Goal: Information Seeking & Learning: Learn about a topic

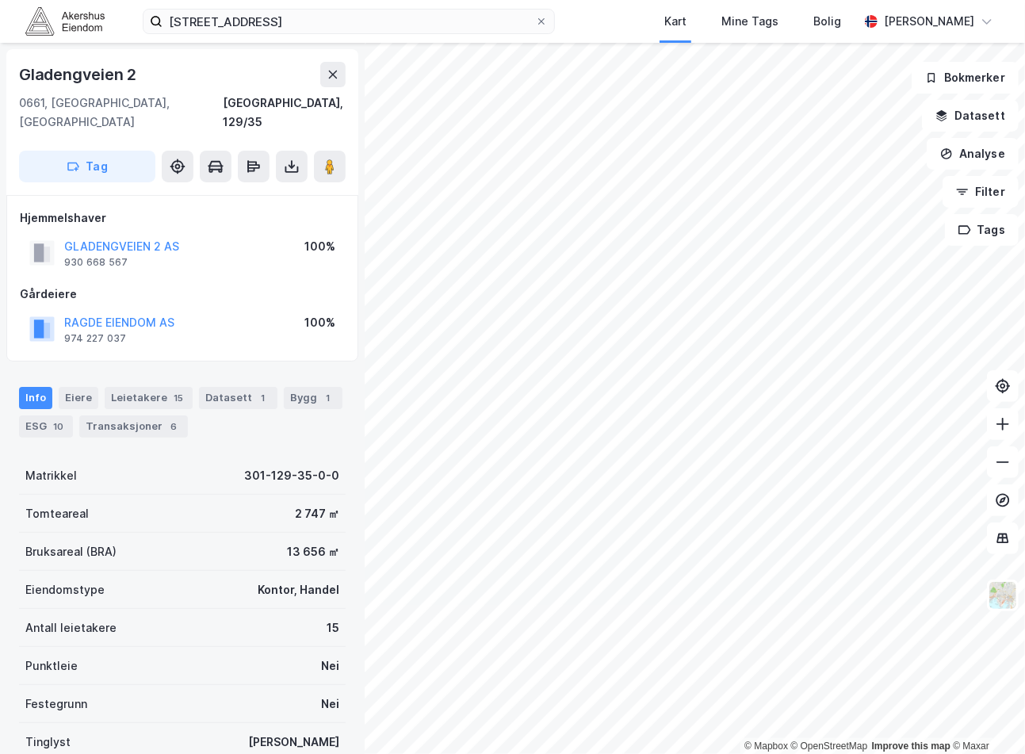
scroll to position [108, 0]
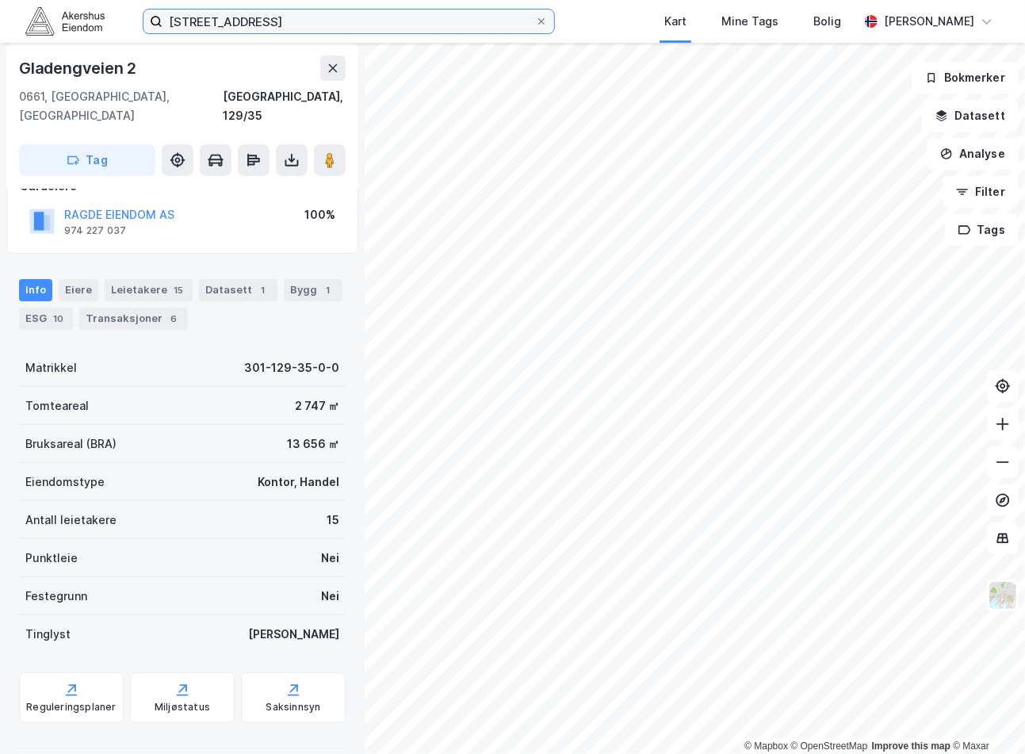
click at [207, 29] on input "[STREET_ADDRESS]" at bounding box center [349, 22] width 373 height 24
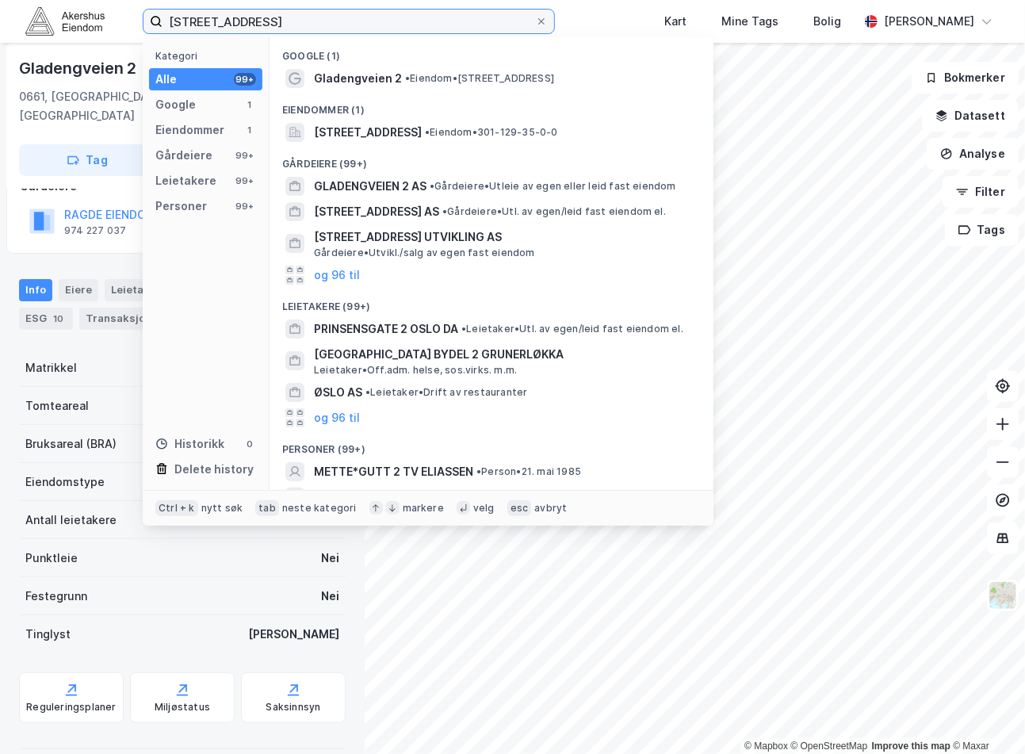
click at [208, 29] on input "[STREET_ADDRESS]" at bounding box center [349, 22] width 373 height 24
paste input "KONSULENTSELSKAPET ENSO AS"
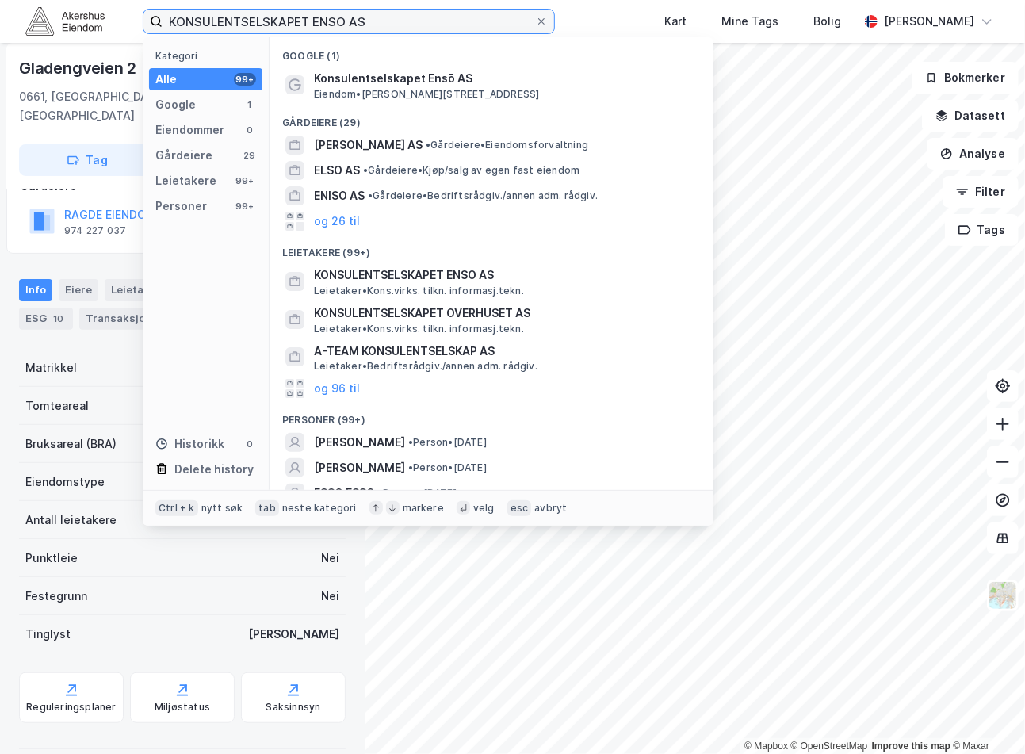
click at [282, 25] on input "KONSULENTSELSKAPET ENSO AS" at bounding box center [349, 22] width 373 height 24
paste input "[STREET_ADDRESS]"
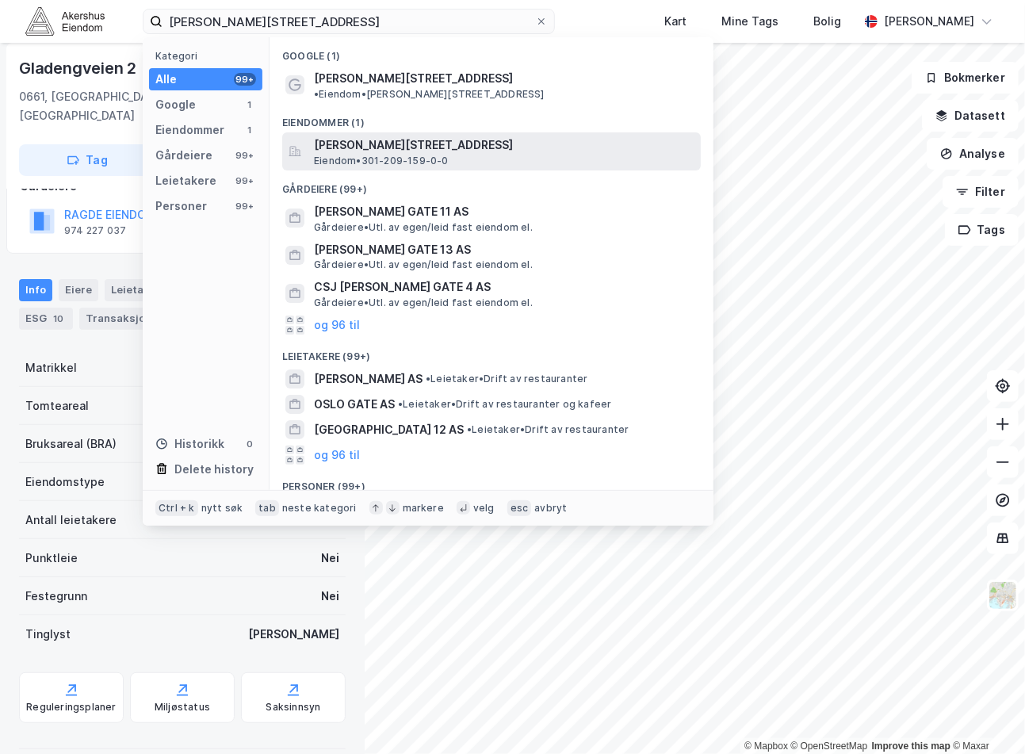
click at [421, 136] on span "[PERSON_NAME][STREET_ADDRESS]" at bounding box center [504, 145] width 381 height 19
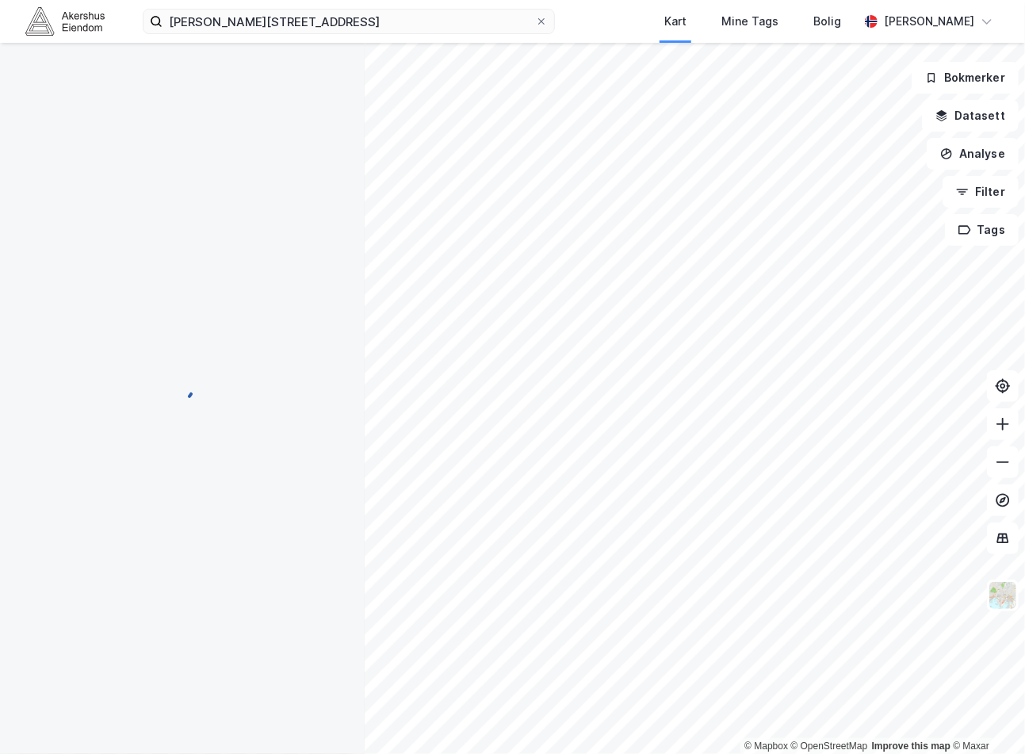
scroll to position [108, 0]
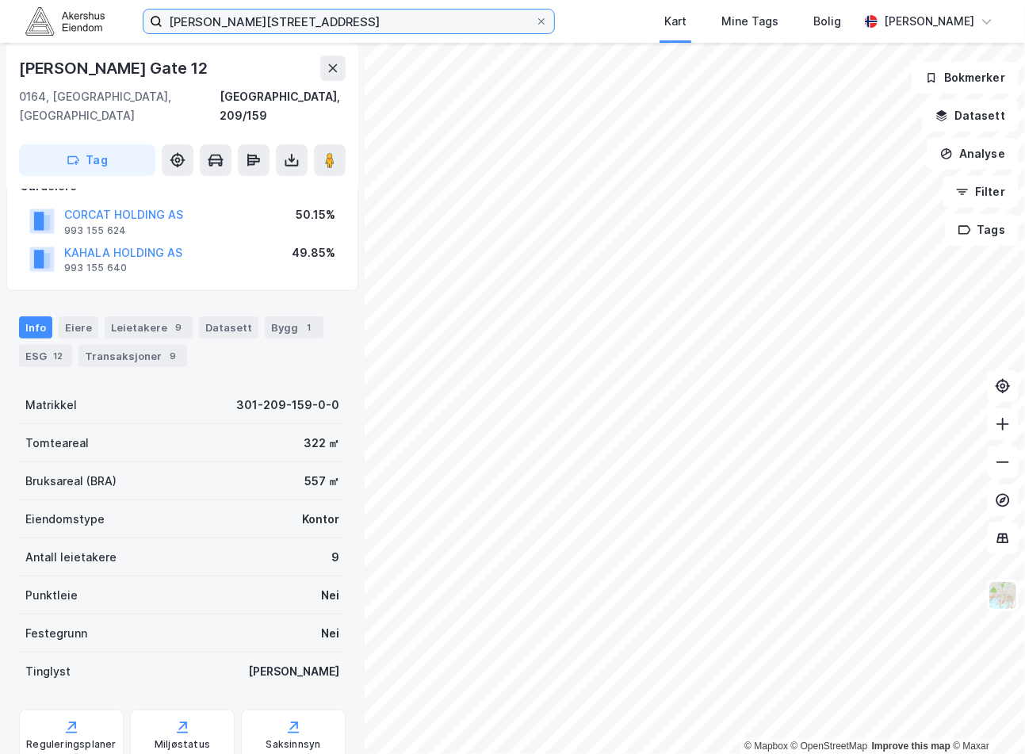
click at [274, 27] on input "[PERSON_NAME][STREET_ADDRESS]" at bounding box center [349, 22] width 373 height 24
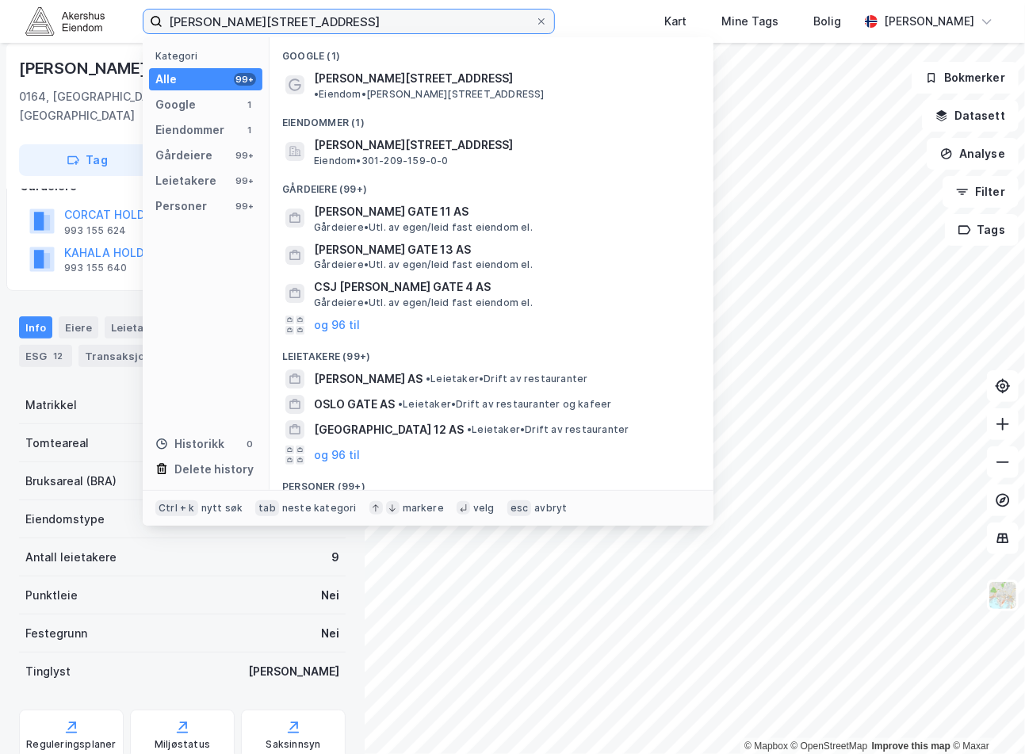
click at [274, 27] on input "[PERSON_NAME][STREET_ADDRESS]" at bounding box center [349, 22] width 373 height 24
paste input "[STREET_ADDRESS]"
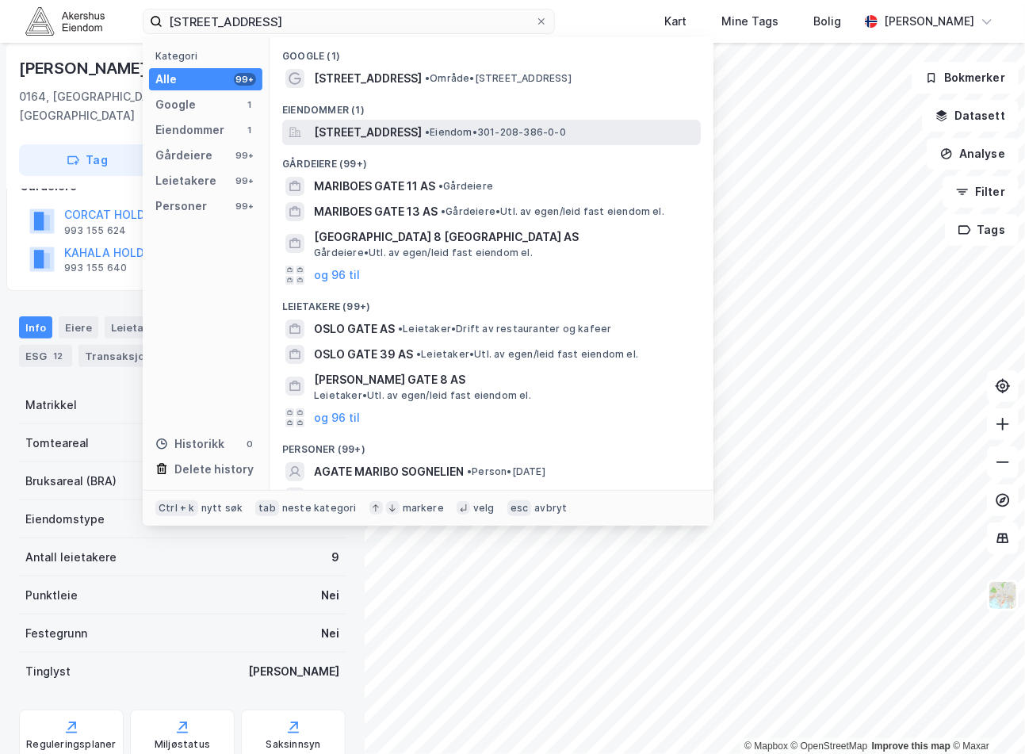
click at [419, 136] on span "[STREET_ADDRESS]" at bounding box center [368, 132] width 108 height 19
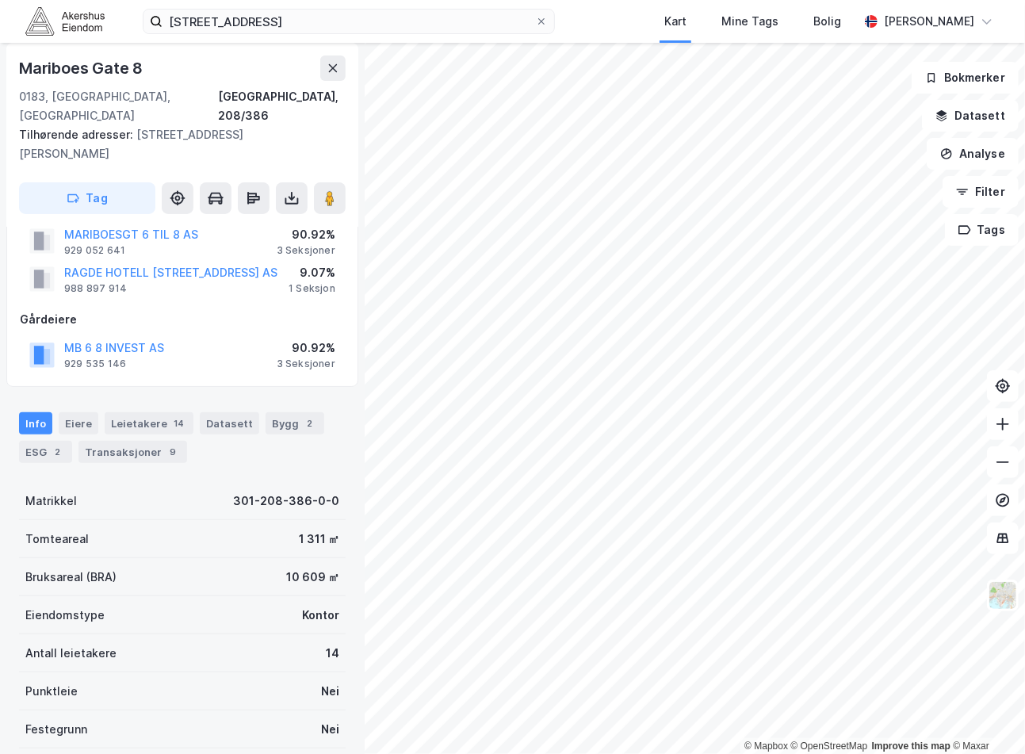
scroll to position [20, 0]
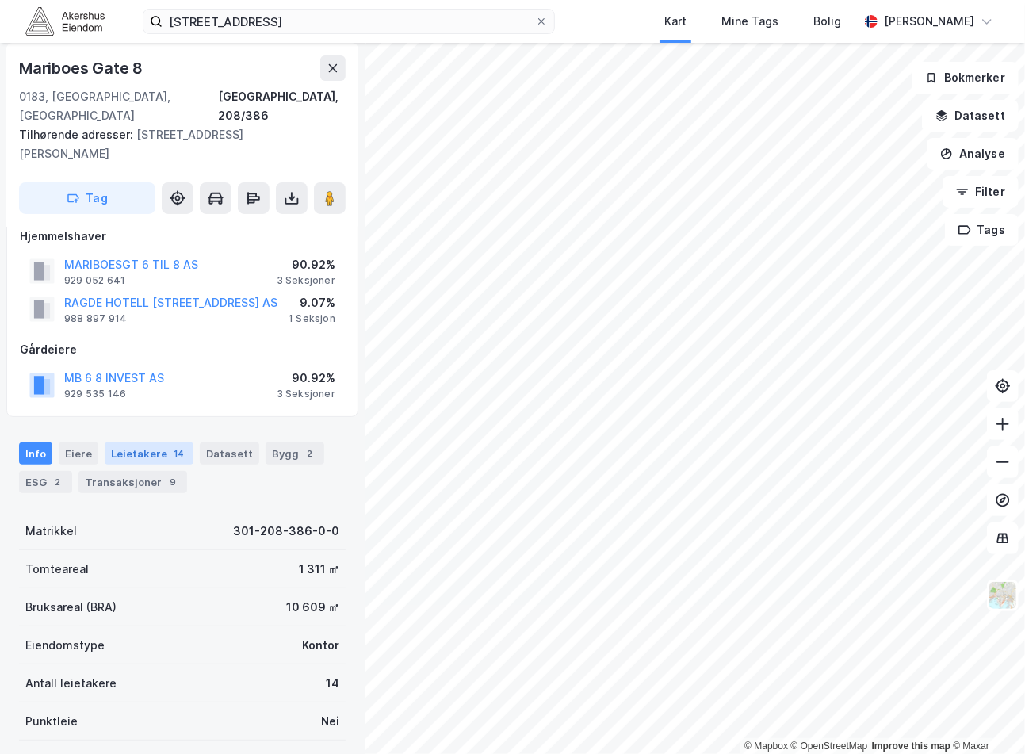
click at [170, 446] on div "14" at bounding box center [178, 454] width 17 height 16
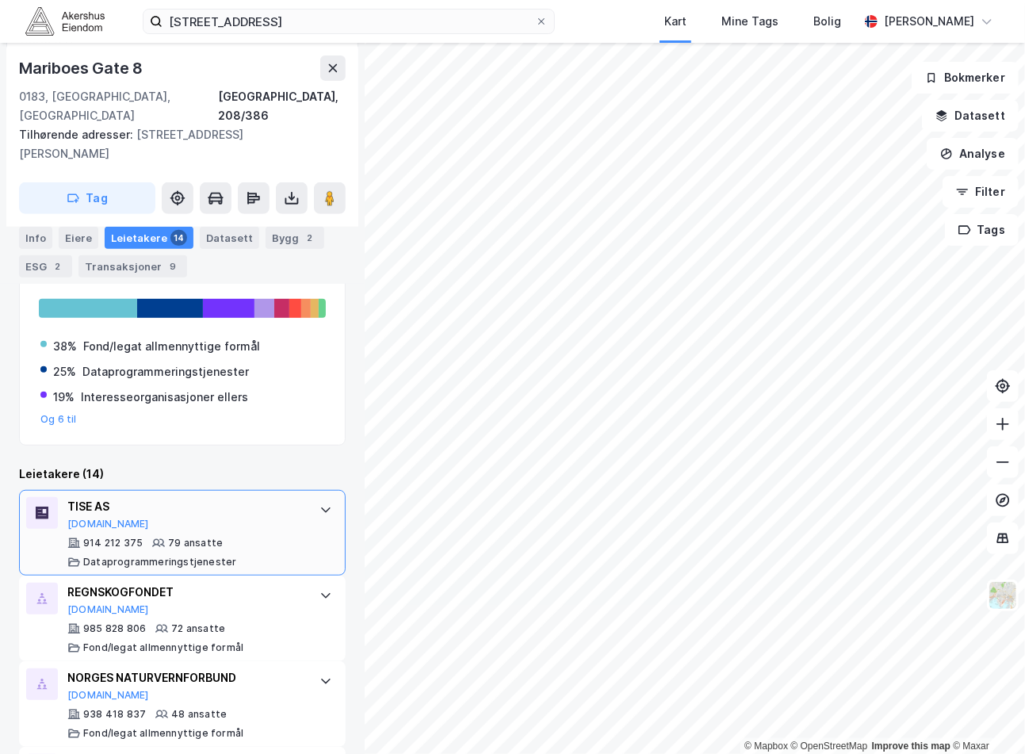
scroll to position [505, 0]
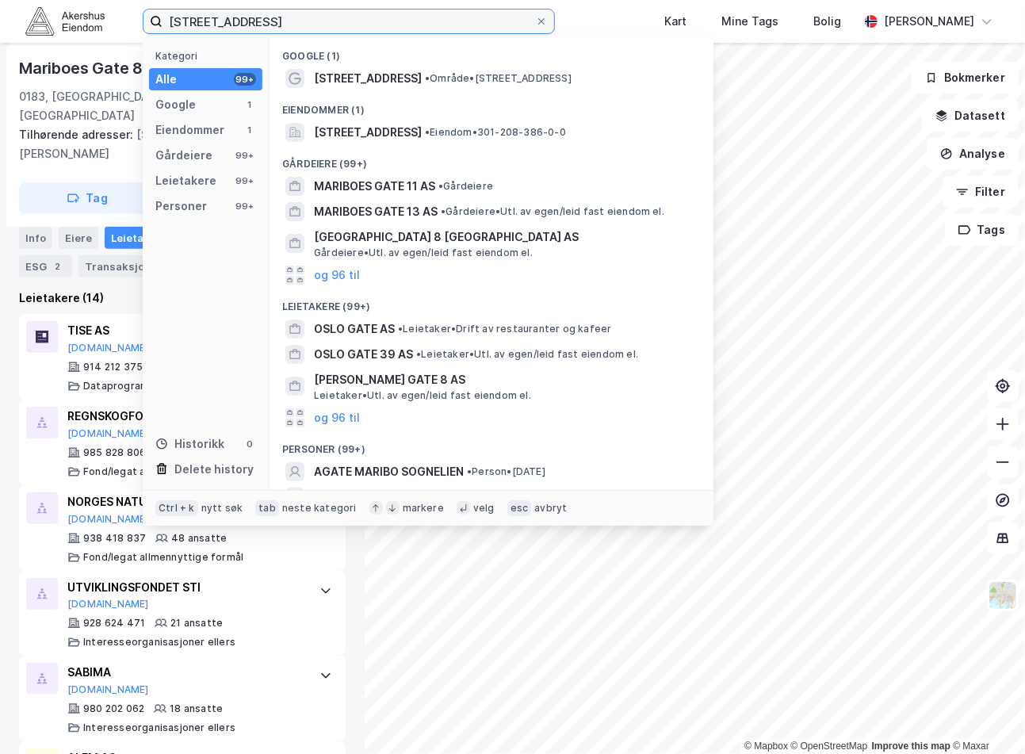
click at [275, 28] on input "[STREET_ADDRESS]" at bounding box center [349, 22] width 373 height 24
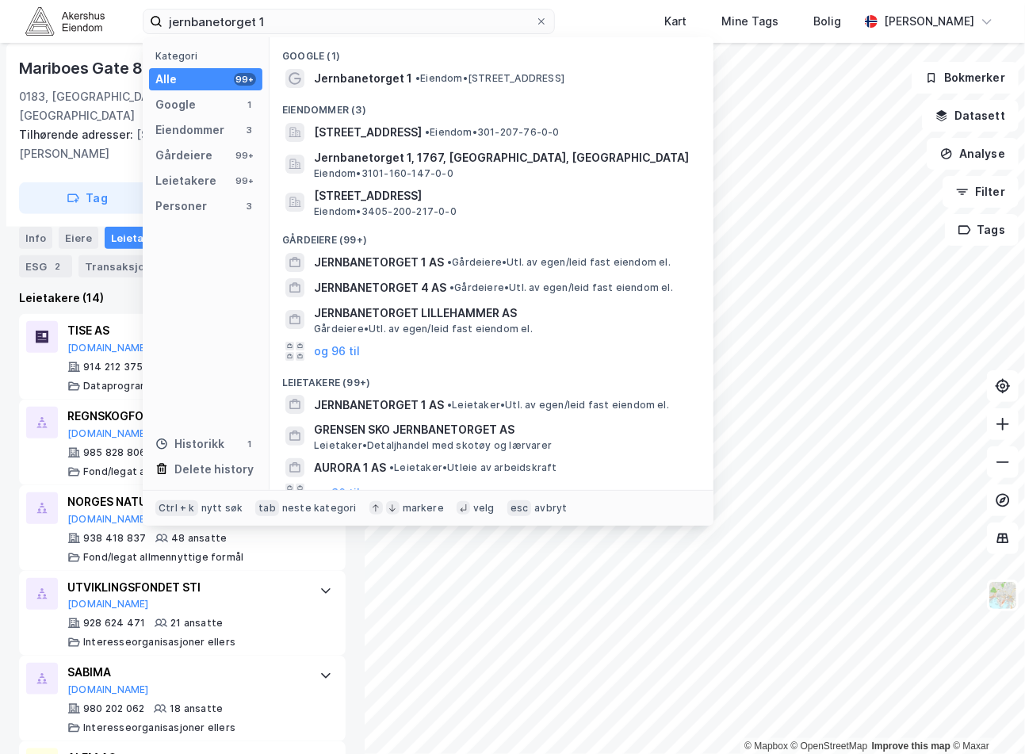
click at [553, 117] on div "Eiendommer (3)" at bounding box center [492, 105] width 444 height 29
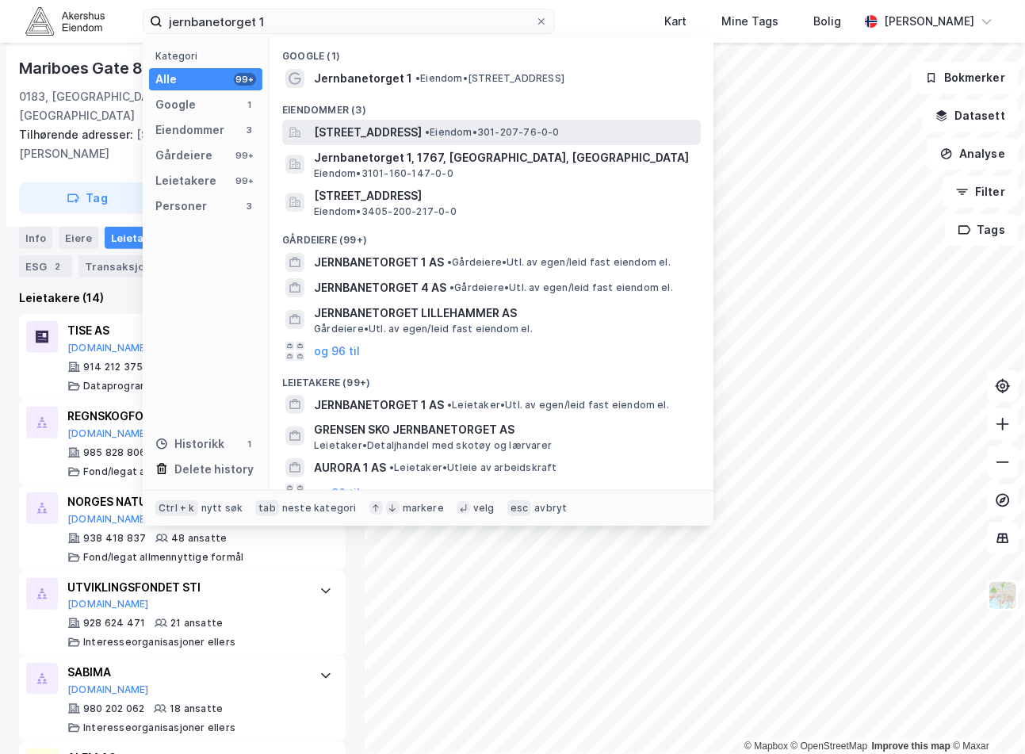
click at [553, 131] on span "• Eiendom • 301-207-76-0-0" at bounding box center [492, 132] width 135 height 13
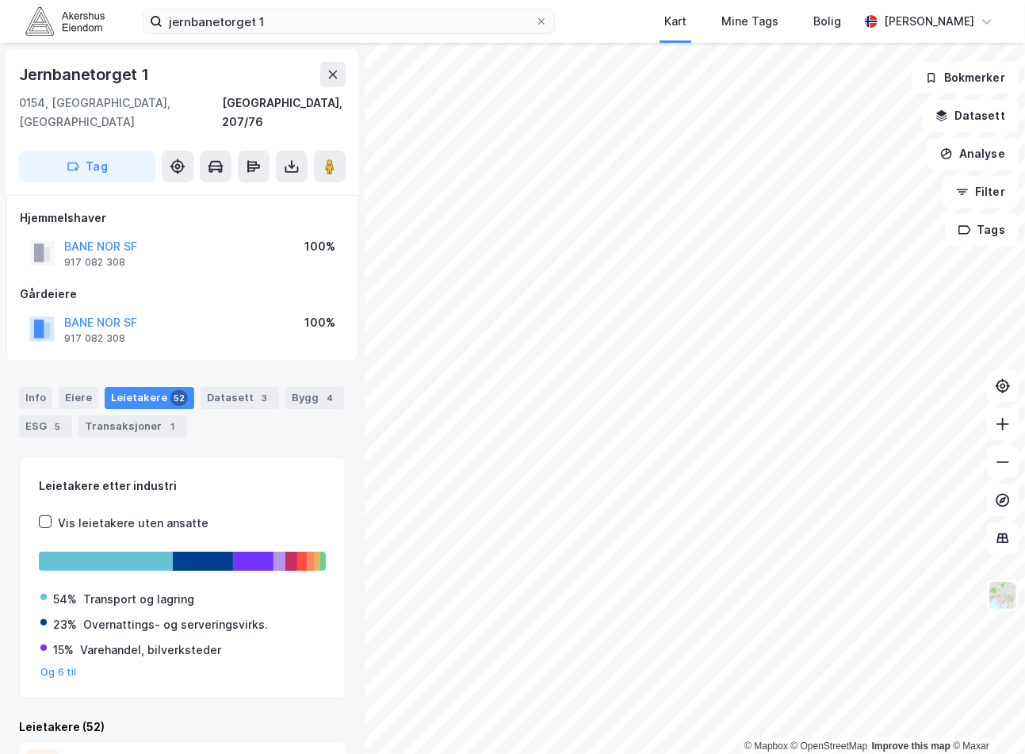
scroll to position [88, 0]
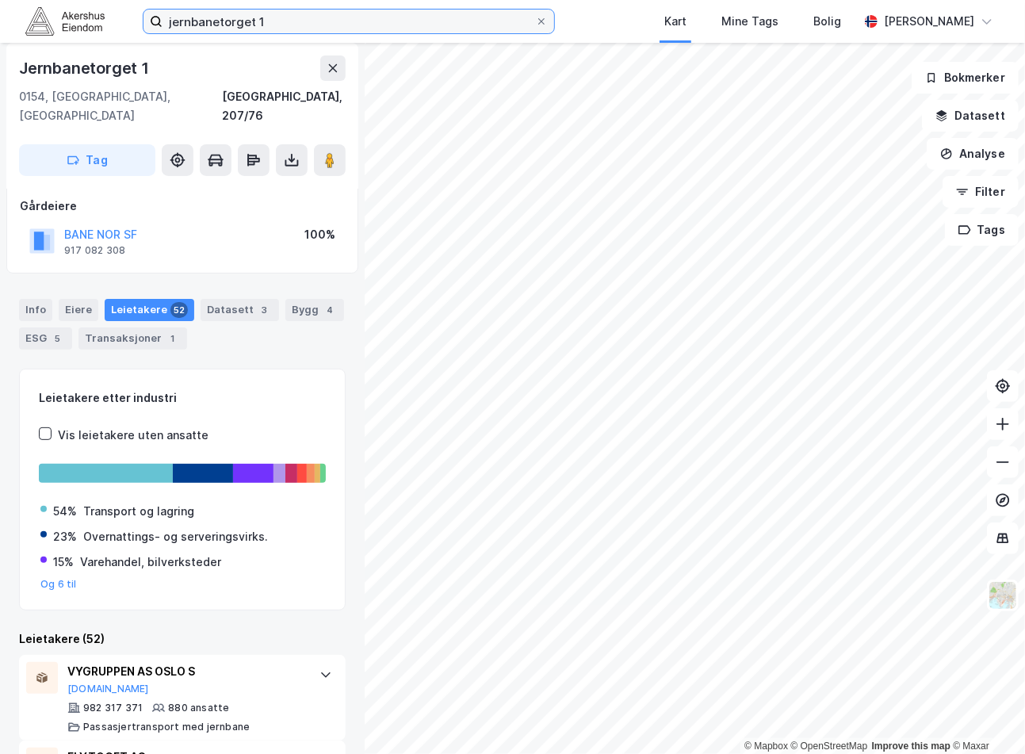
click at [289, 12] on input "jernbanetorget 1" at bounding box center [349, 22] width 373 height 24
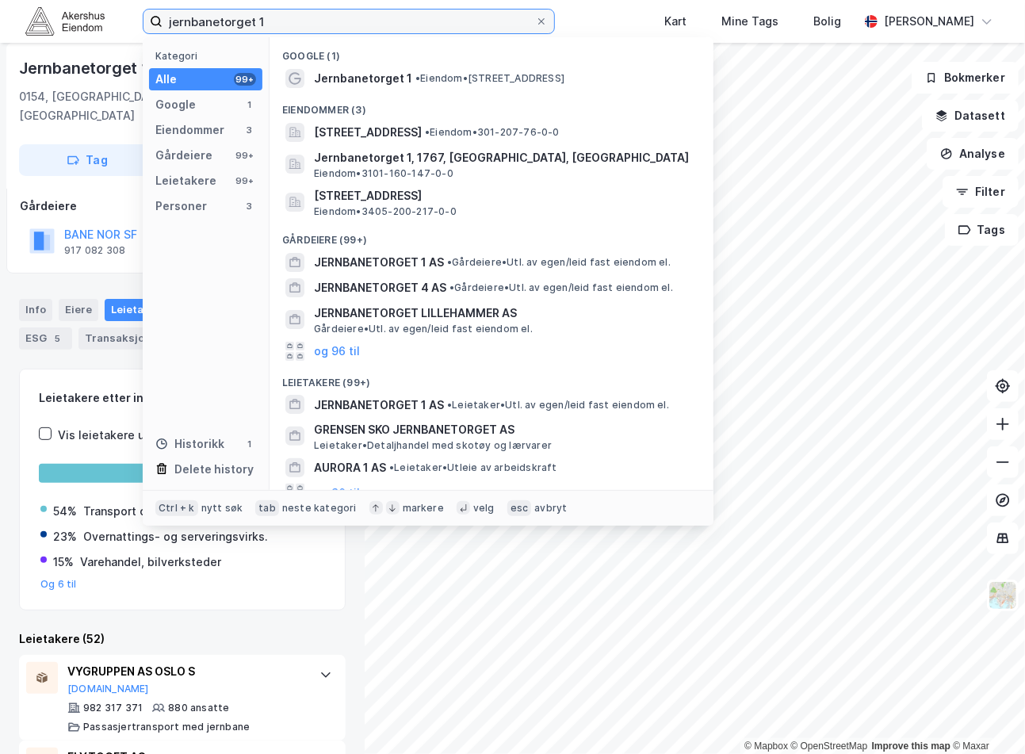
click at [288, 14] on input "jernbanetorget 1" at bounding box center [349, 22] width 373 height 24
paste input "[STREET_ADDRESS]"
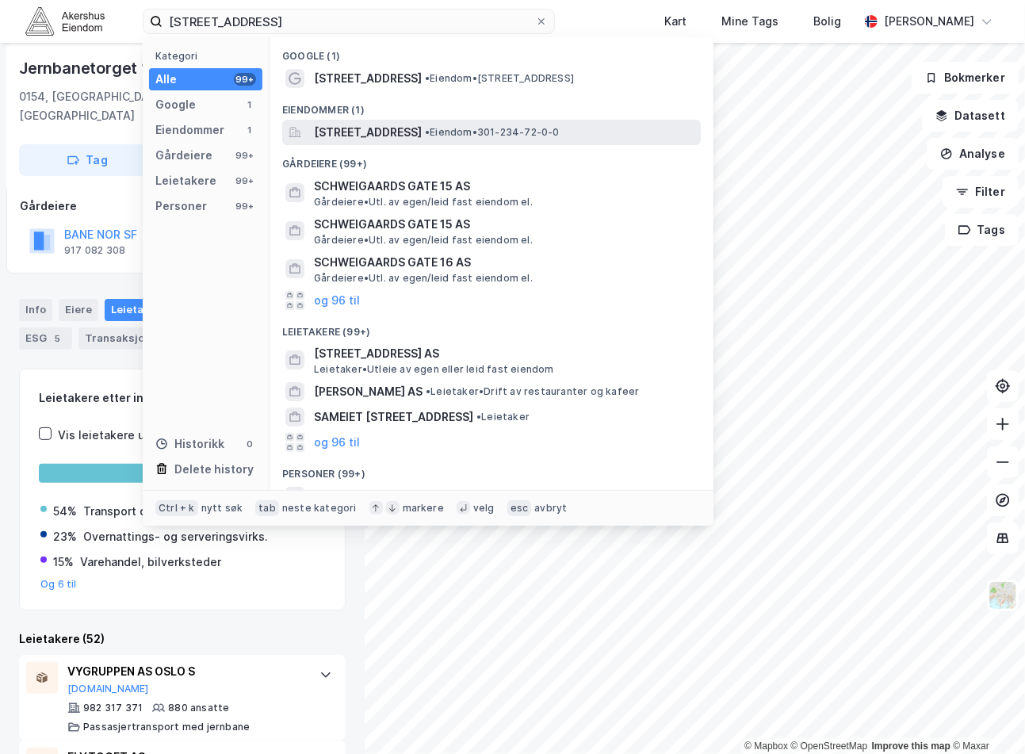
click at [419, 129] on span "[STREET_ADDRESS]" at bounding box center [368, 132] width 108 height 19
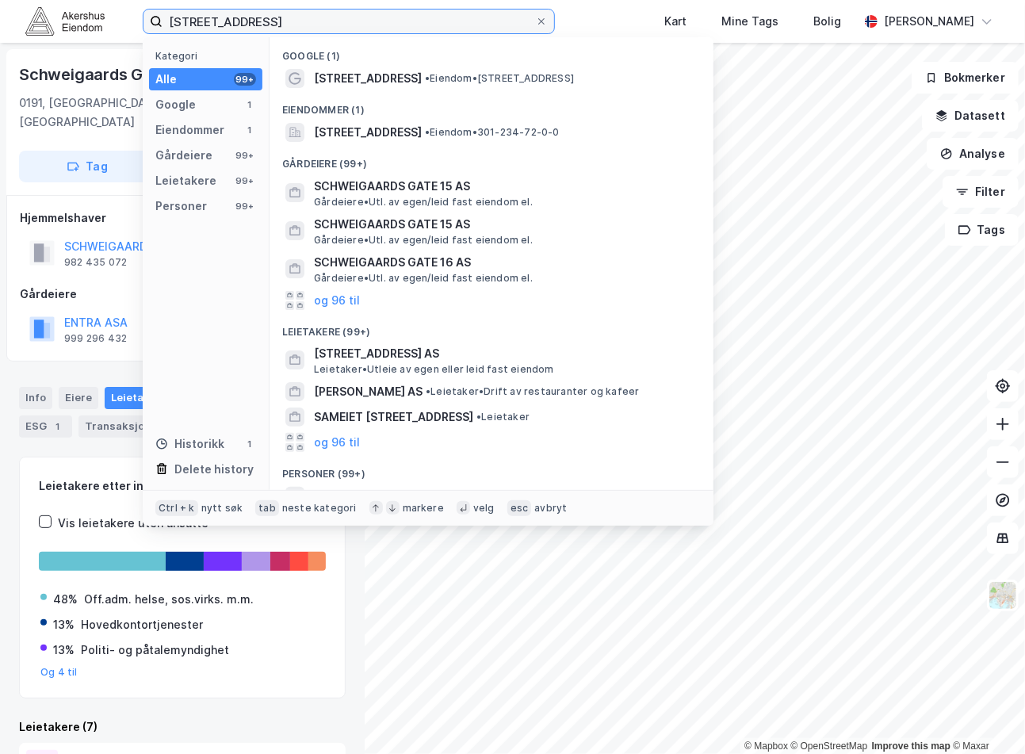
click at [262, 21] on input "[STREET_ADDRESS]" at bounding box center [349, 22] width 373 height 24
paste input "[STREET_ADDRESS]"
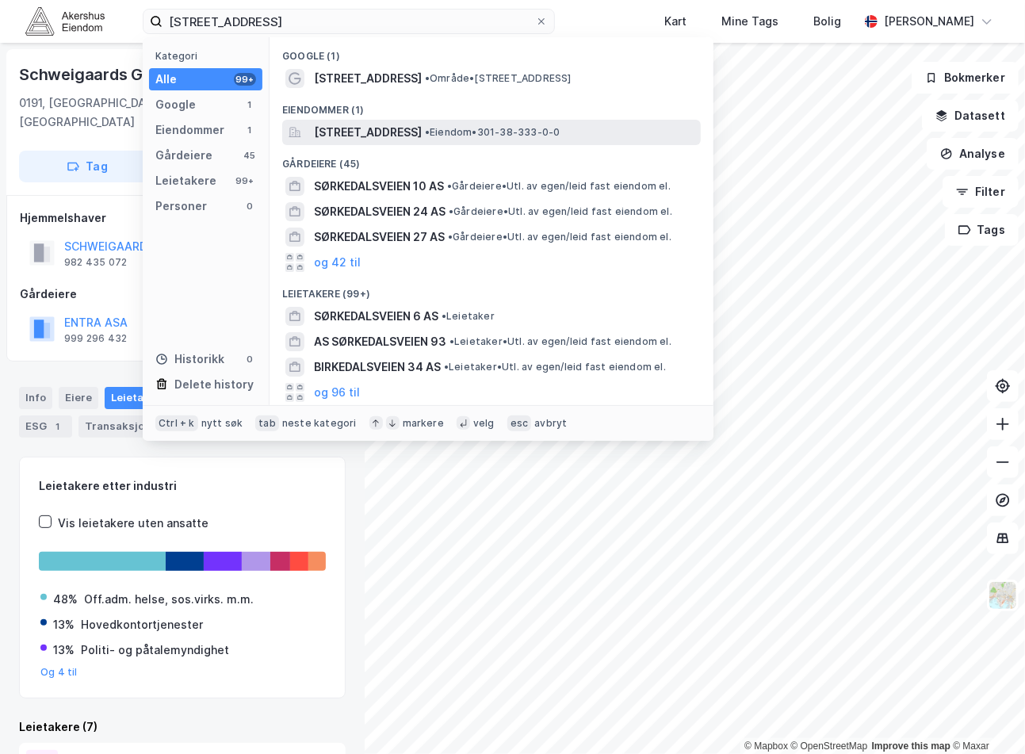
click at [401, 133] on span "[STREET_ADDRESS]" at bounding box center [368, 132] width 108 height 19
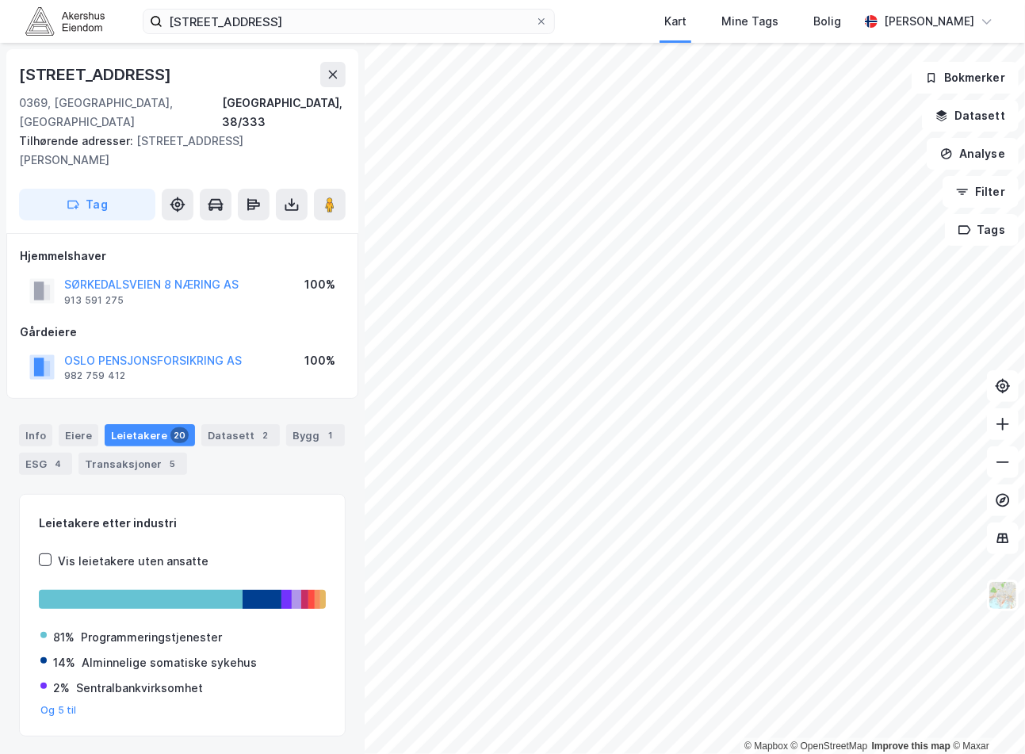
scroll to position [27, 0]
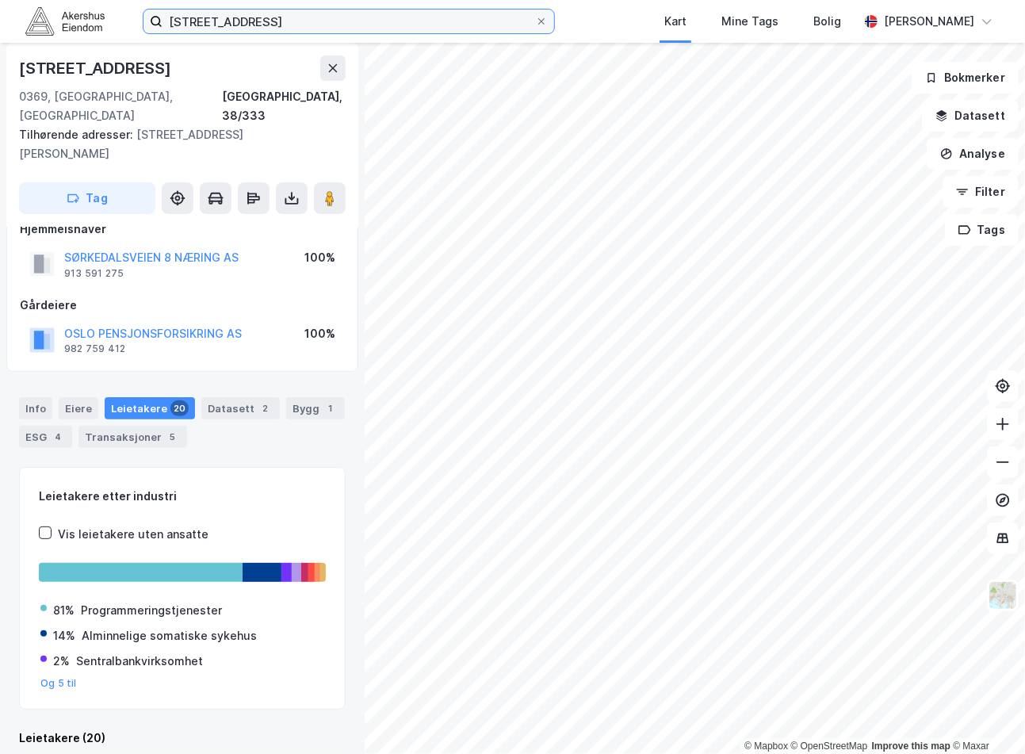
click at [276, 11] on input "[STREET_ADDRESS]" at bounding box center [349, 22] width 373 height 24
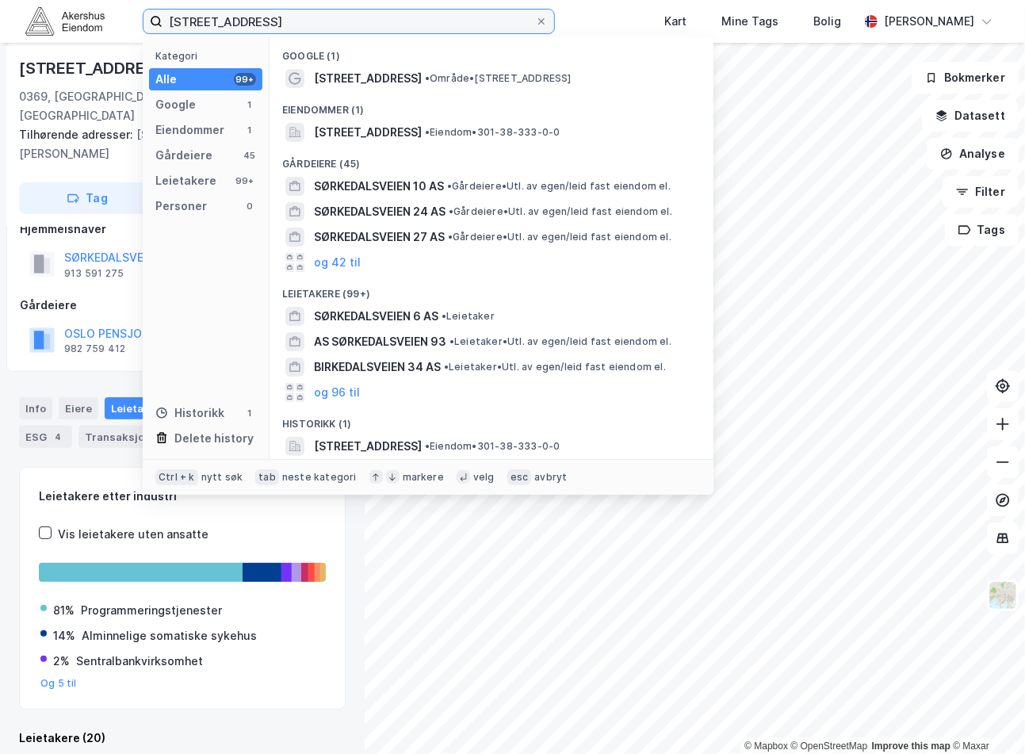
click at [276, 11] on input "[STREET_ADDRESS]" at bounding box center [349, 22] width 373 height 24
paste input "[STREET_ADDRESS]"
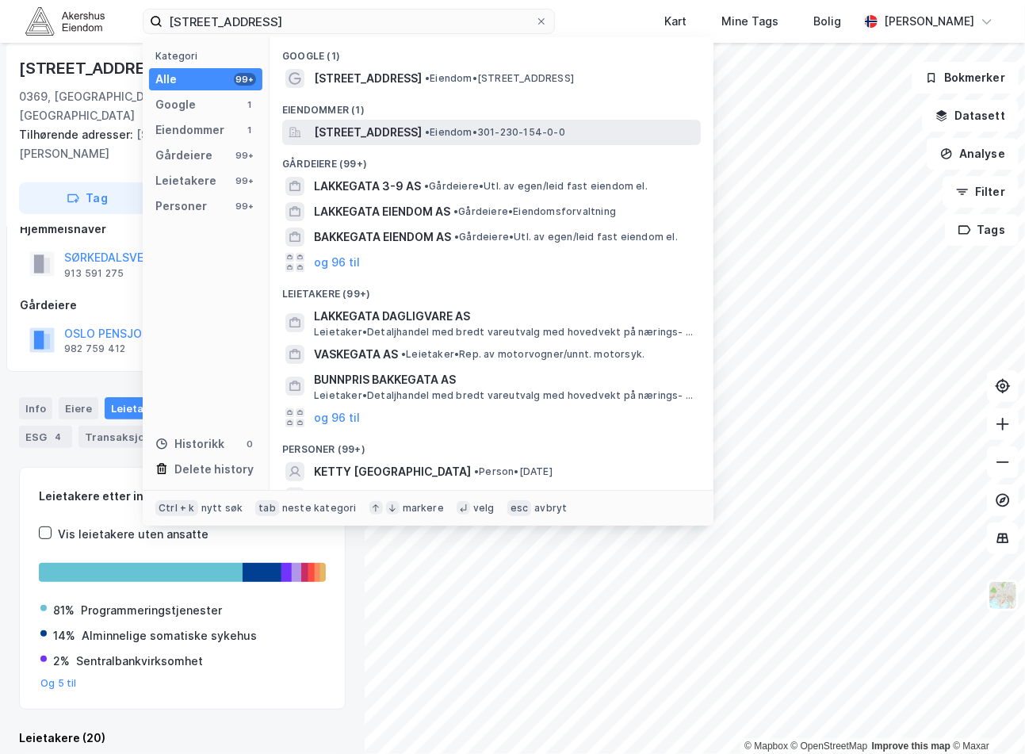
click at [397, 135] on span "[STREET_ADDRESS]" at bounding box center [368, 132] width 108 height 19
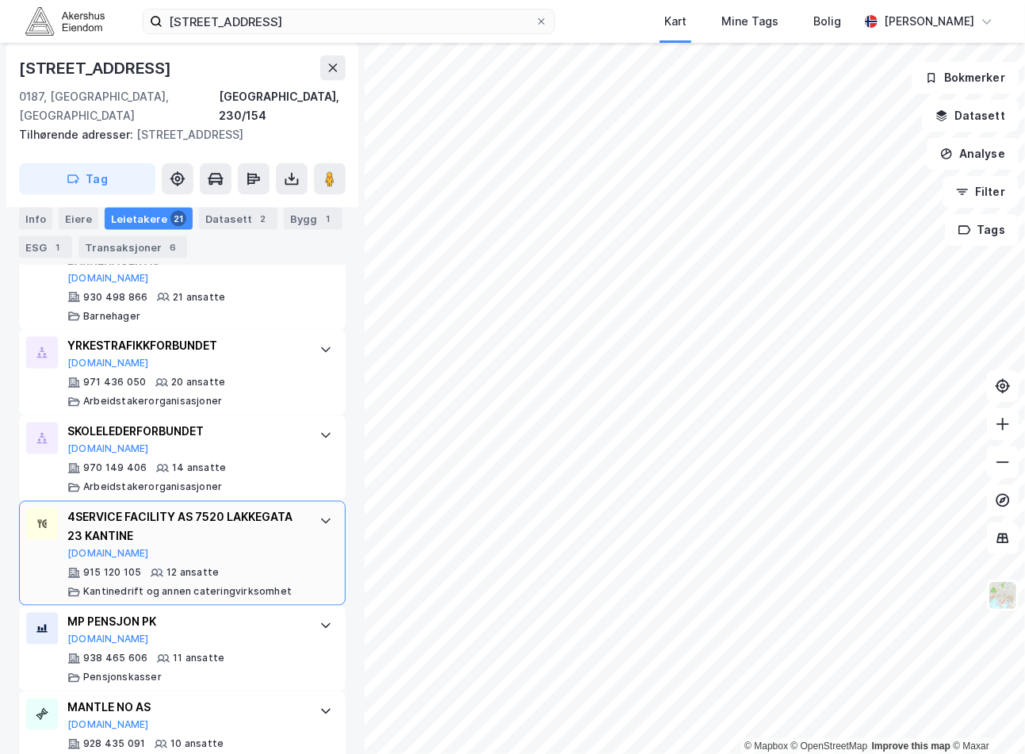
scroll to position [1241, 0]
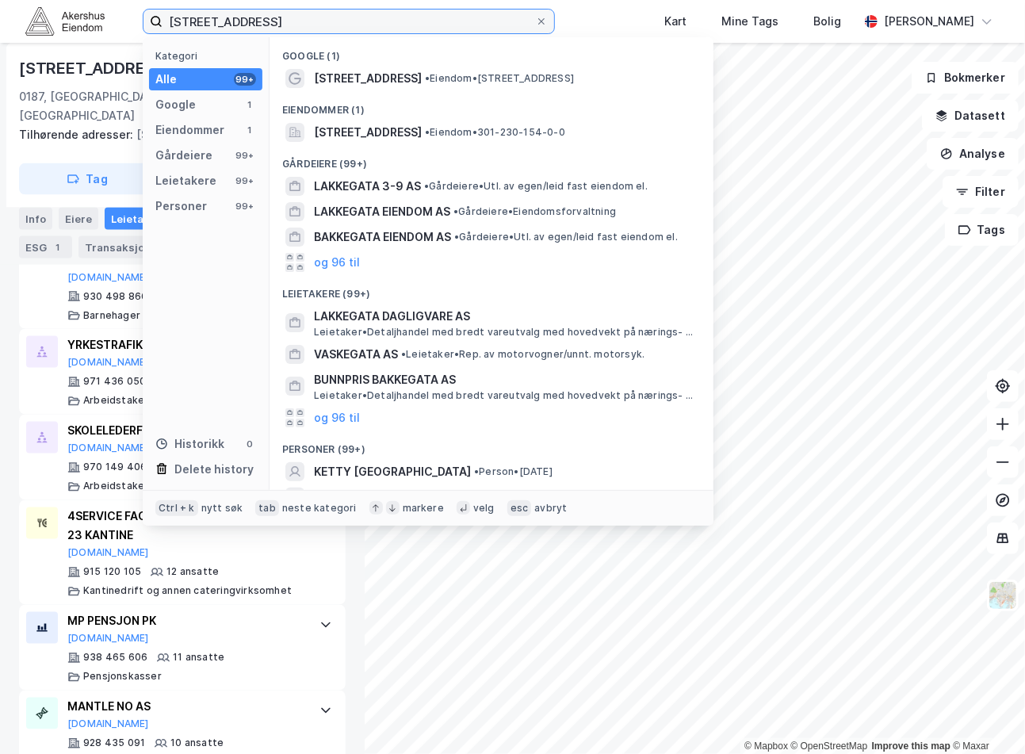
click at [232, 25] on input "[STREET_ADDRESS]" at bounding box center [349, 22] width 373 height 24
paste input "Stortorvet 10, 0155"
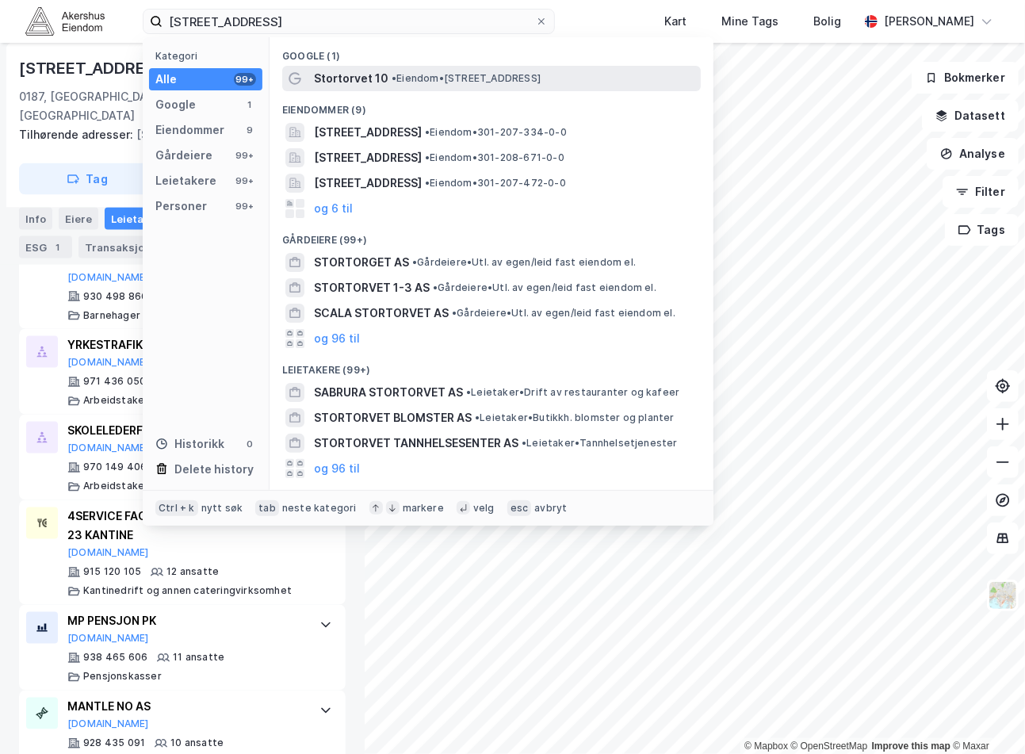
click at [392, 79] on span "•" at bounding box center [394, 78] width 5 height 12
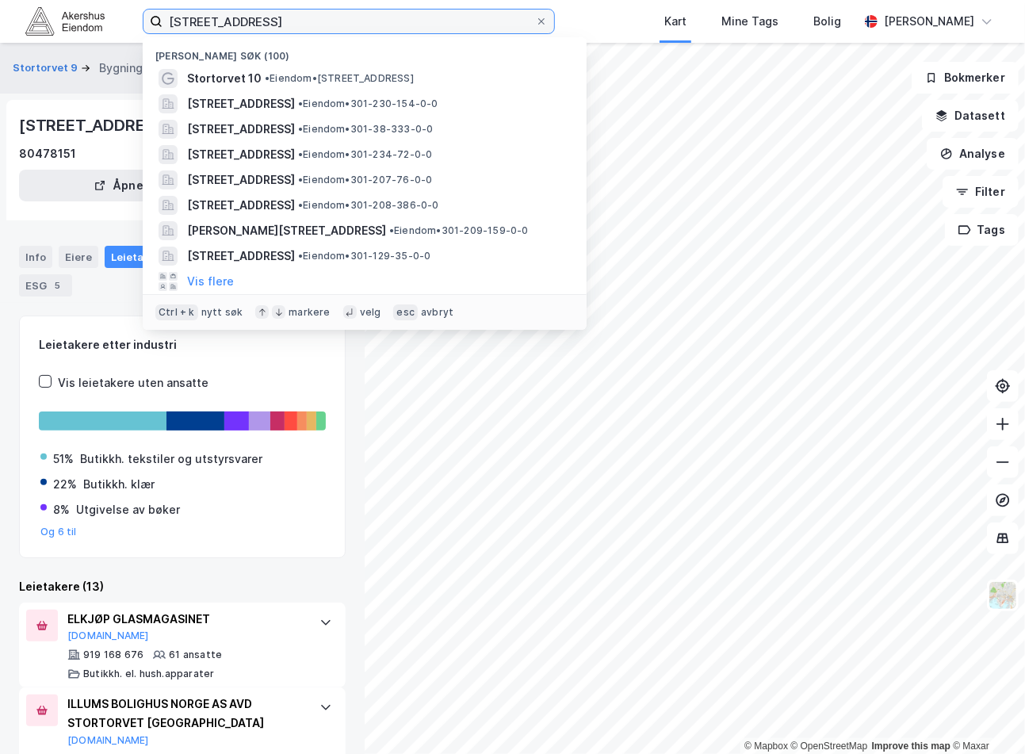
click at [368, 20] on input "[STREET_ADDRESS]" at bounding box center [349, 22] width 373 height 24
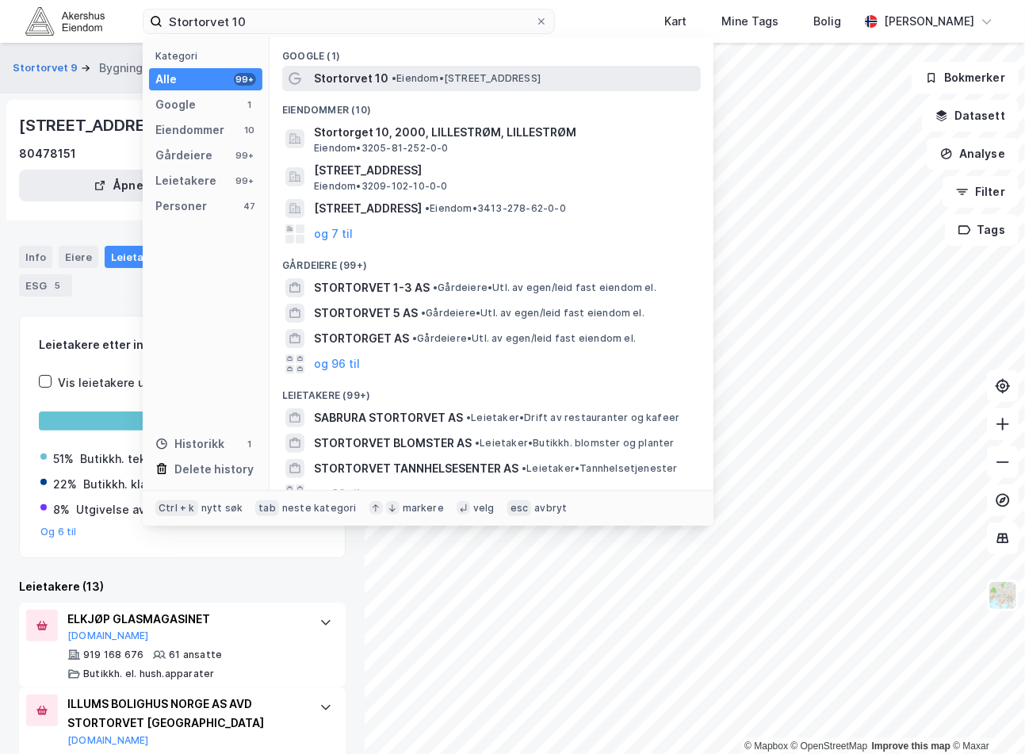
click at [401, 83] on span "• Eiendom • [STREET_ADDRESS]" at bounding box center [466, 78] width 149 height 13
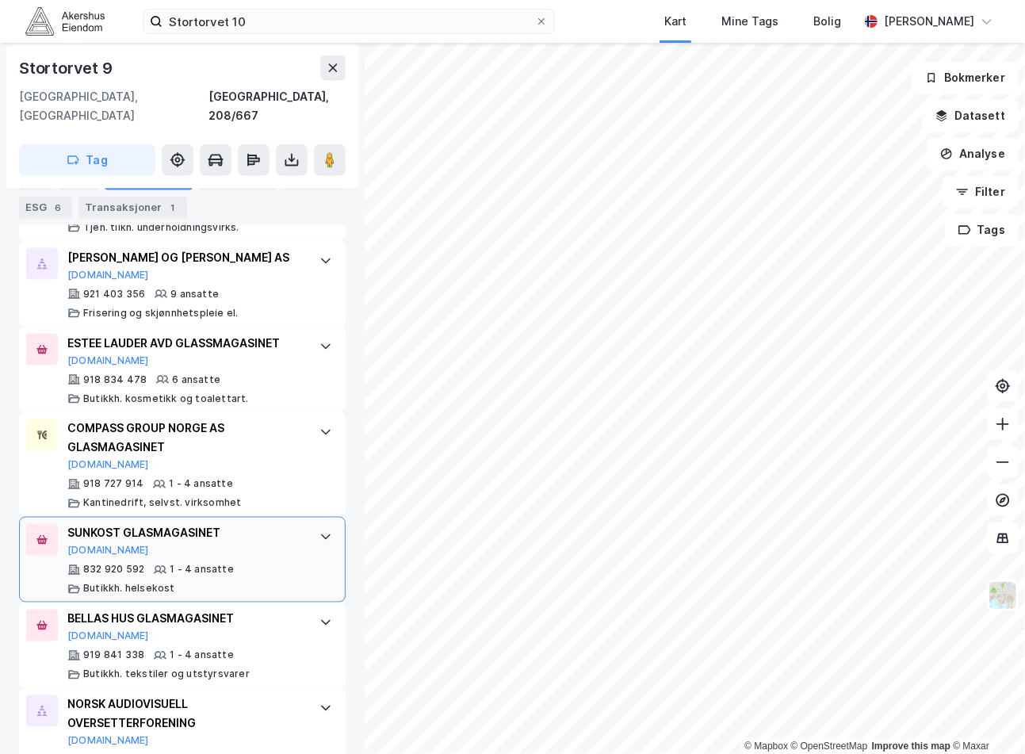
scroll to position [1210, 0]
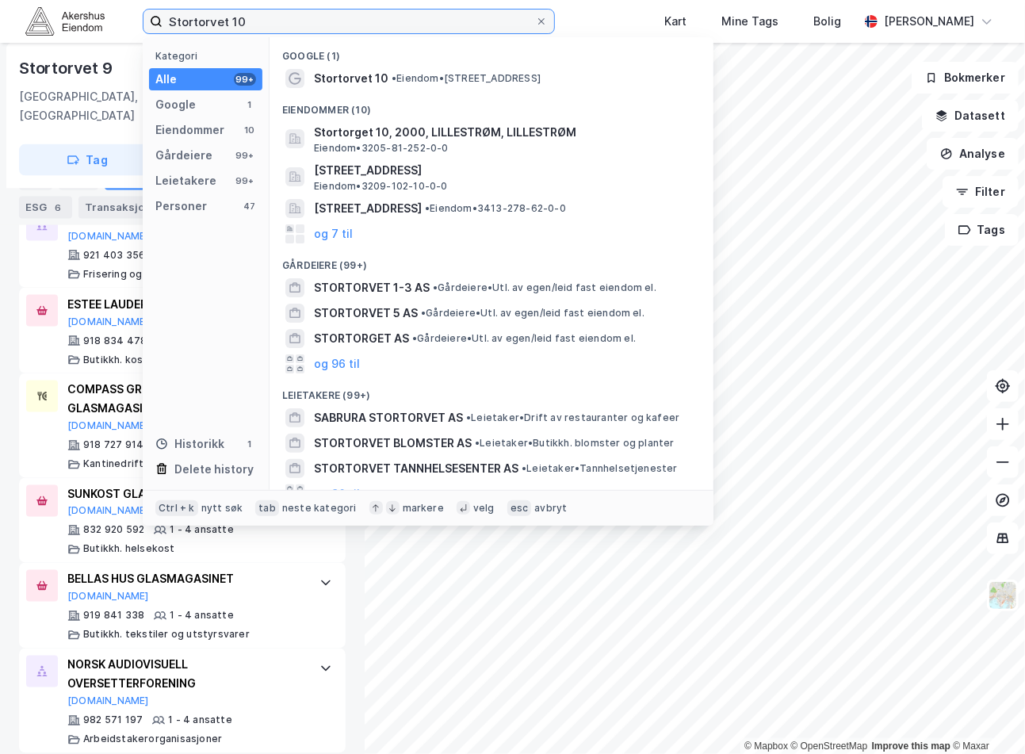
click at [290, 20] on input "Stortorvet 10" at bounding box center [349, 22] width 373 height 24
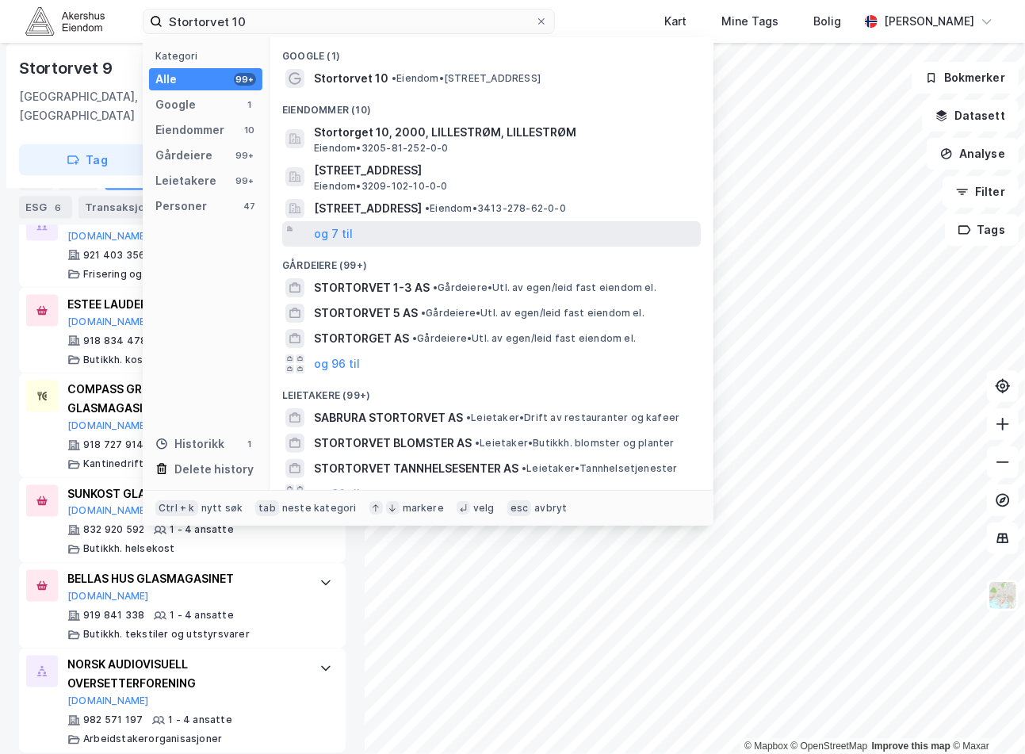
click at [358, 234] on div "og 7 til" at bounding box center [491, 233] width 419 height 25
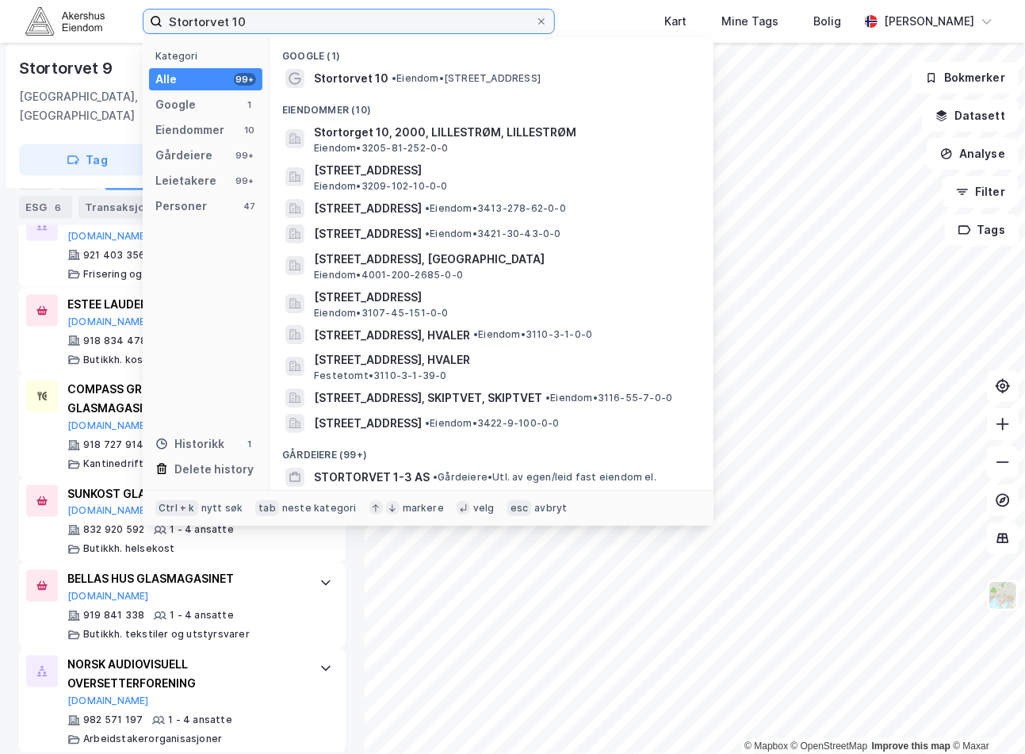
click at [349, 27] on input "Stortorvet 10" at bounding box center [349, 22] width 373 height 24
paste input ", [GEOGRAPHIC_DATA]"
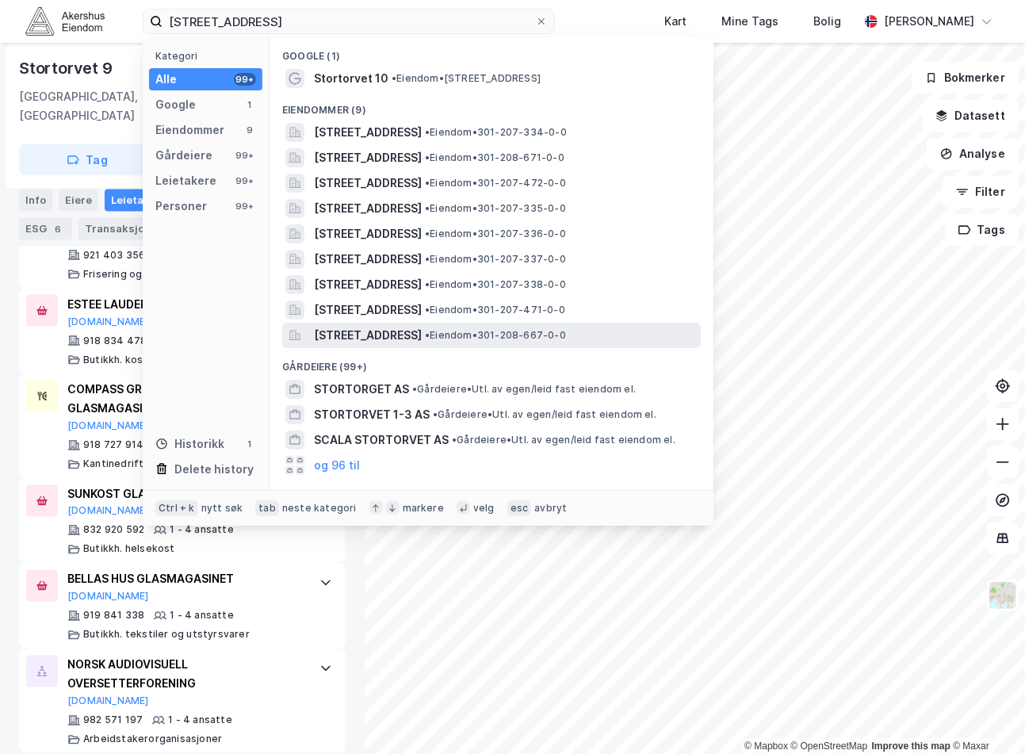
click at [422, 331] on span "[STREET_ADDRESS]" at bounding box center [368, 335] width 108 height 19
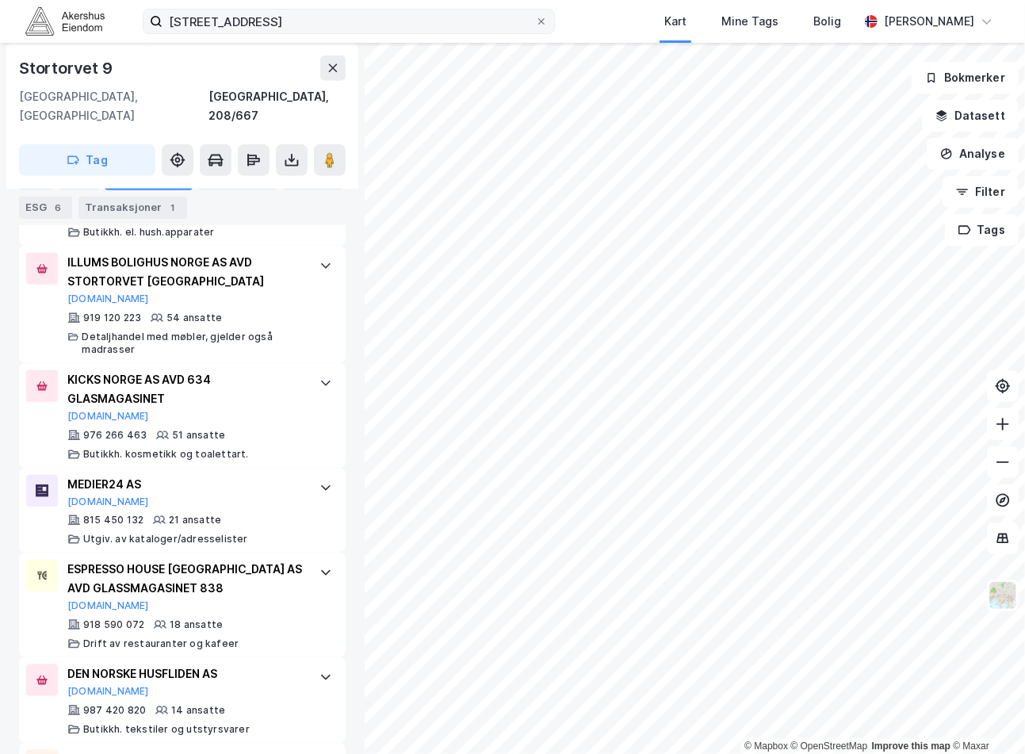
scroll to position [329, 0]
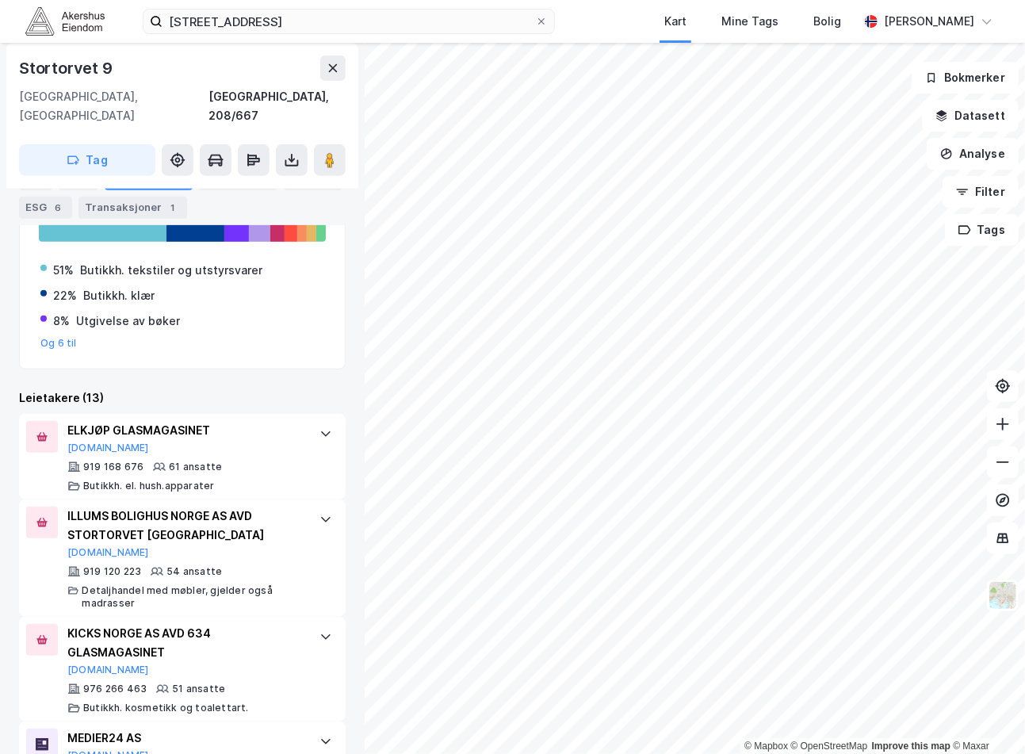
click at [279, 34] on div "[STREET_ADDRESS] Kart Mine Tags Bolig [PERSON_NAME]" at bounding box center [512, 21] width 1025 height 43
click at [278, 33] on label "[STREET_ADDRESS]" at bounding box center [349, 21] width 412 height 25
click at [278, 33] on input "[STREET_ADDRESS]" at bounding box center [349, 22] width 373 height 24
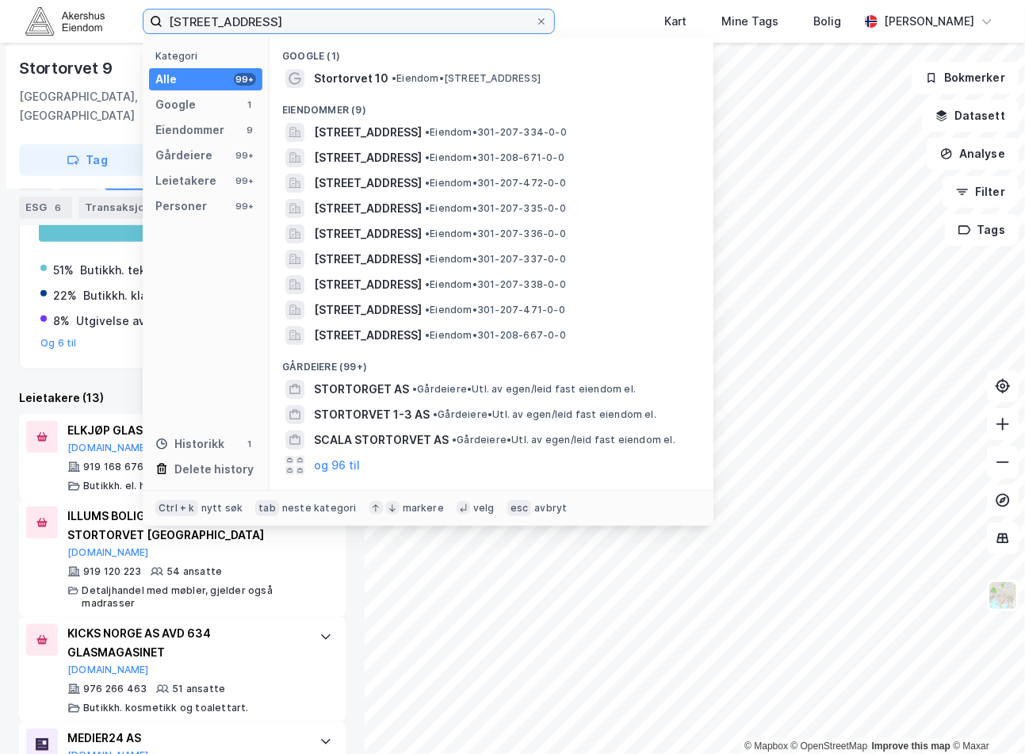
click at [278, 25] on input "[STREET_ADDRESS]" at bounding box center [349, 22] width 373 height 24
paste input "[STREET_ADDRESS]"
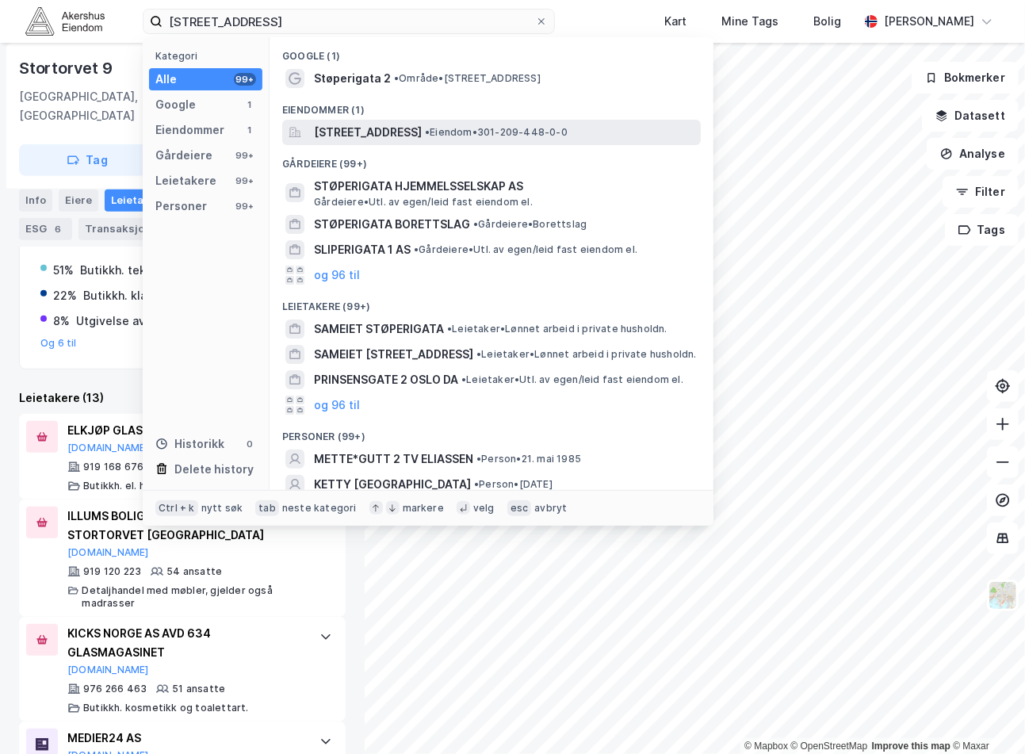
click at [422, 138] on span "[STREET_ADDRESS]" at bounding box center [368, 132] width 108 height 19
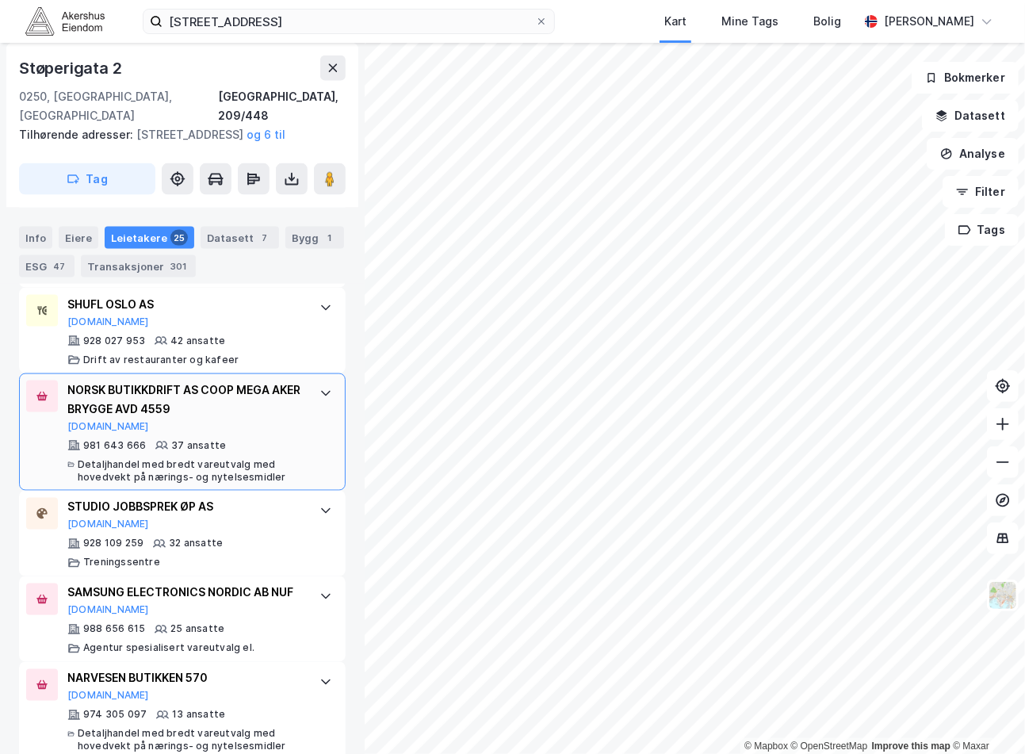
scroll to position [1104, 0]
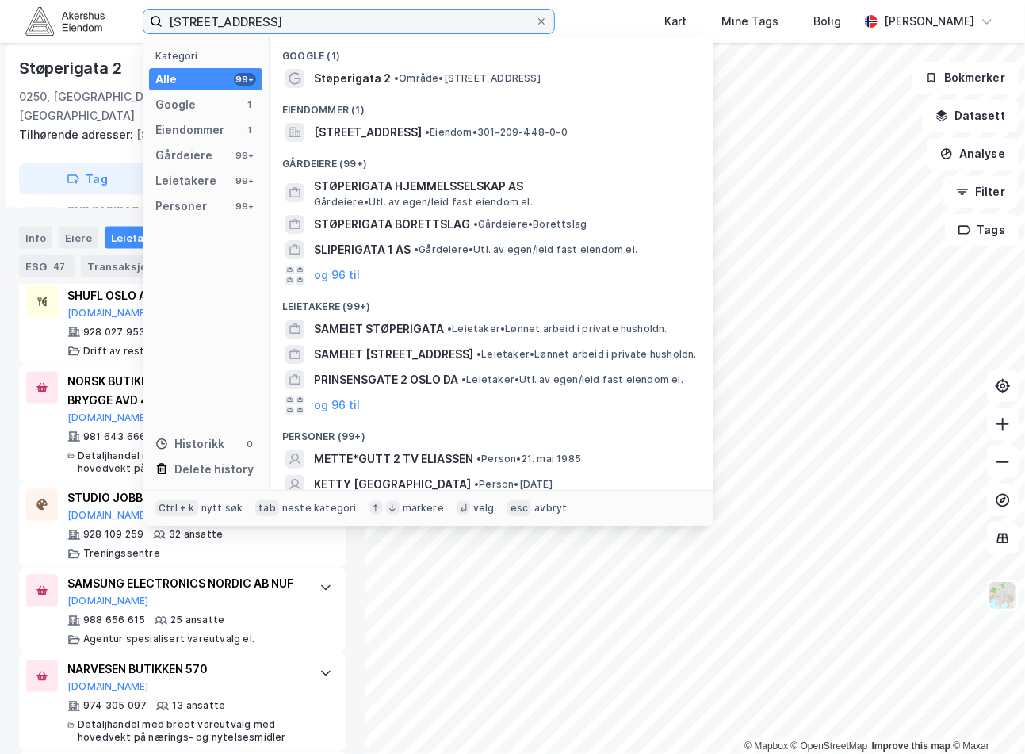
click at [285, 12] on input "[STREET_ADDRESS]" at bounding box center [349, 22] width 373 height 24
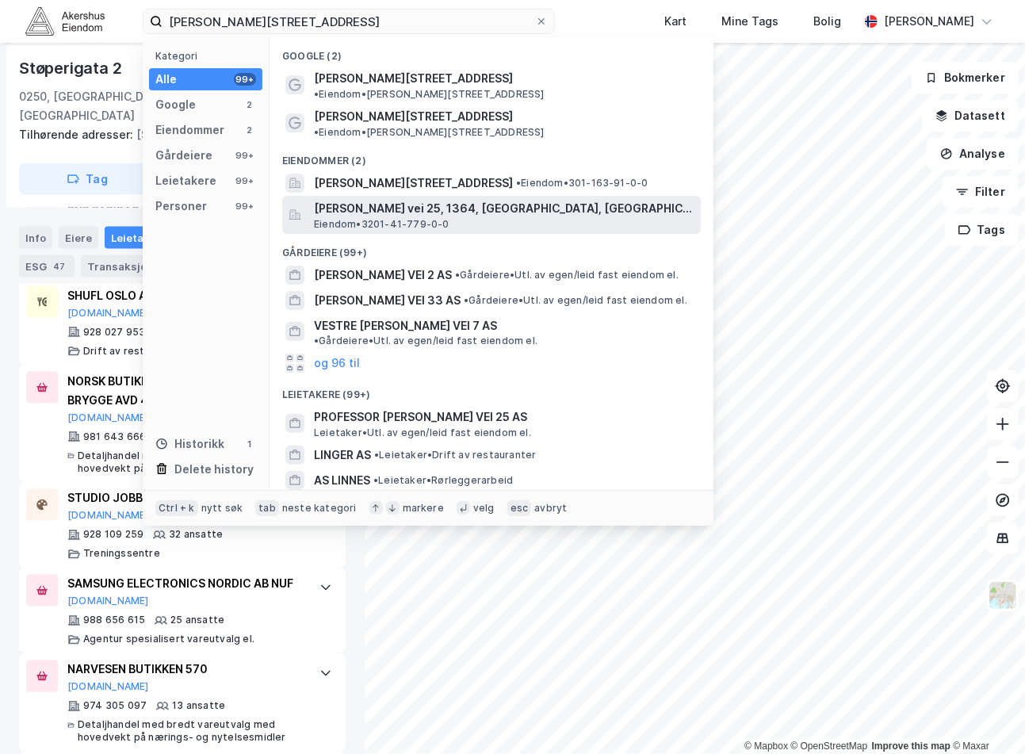
click at [530, 199] on span "[PERSON_NAME] vei 25, 1364, [GEOGRAPHIC_DATA], [GEOGRAPHIC_DATA]" at bounding box center [504, 208] width 381 height 19
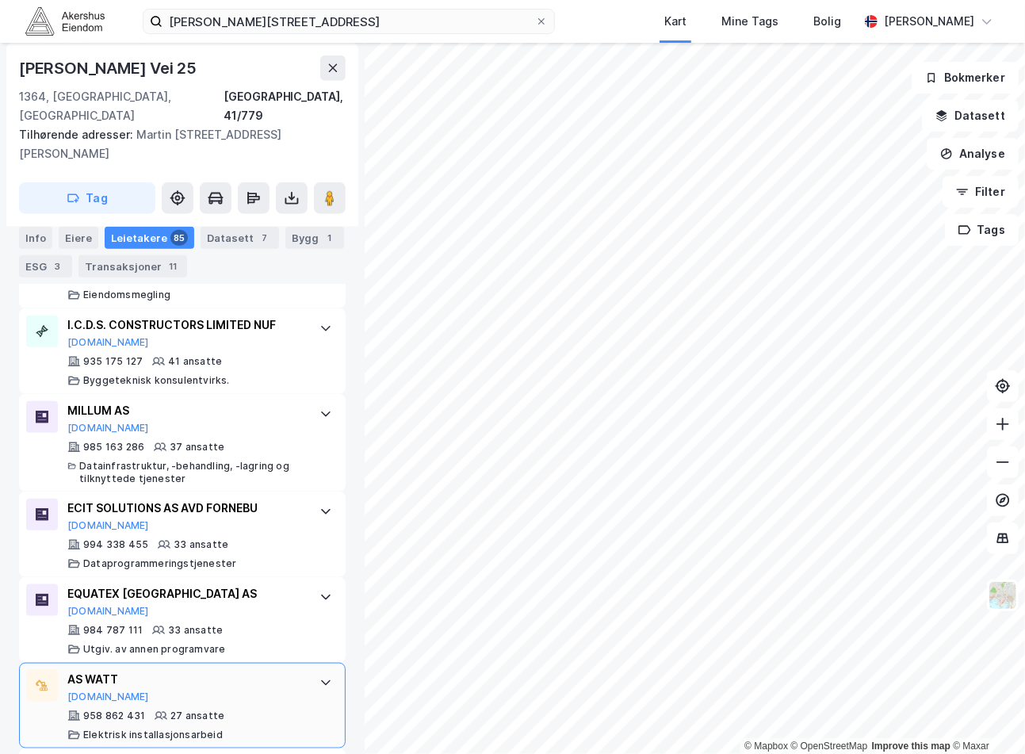
scroll to position [732, 0]
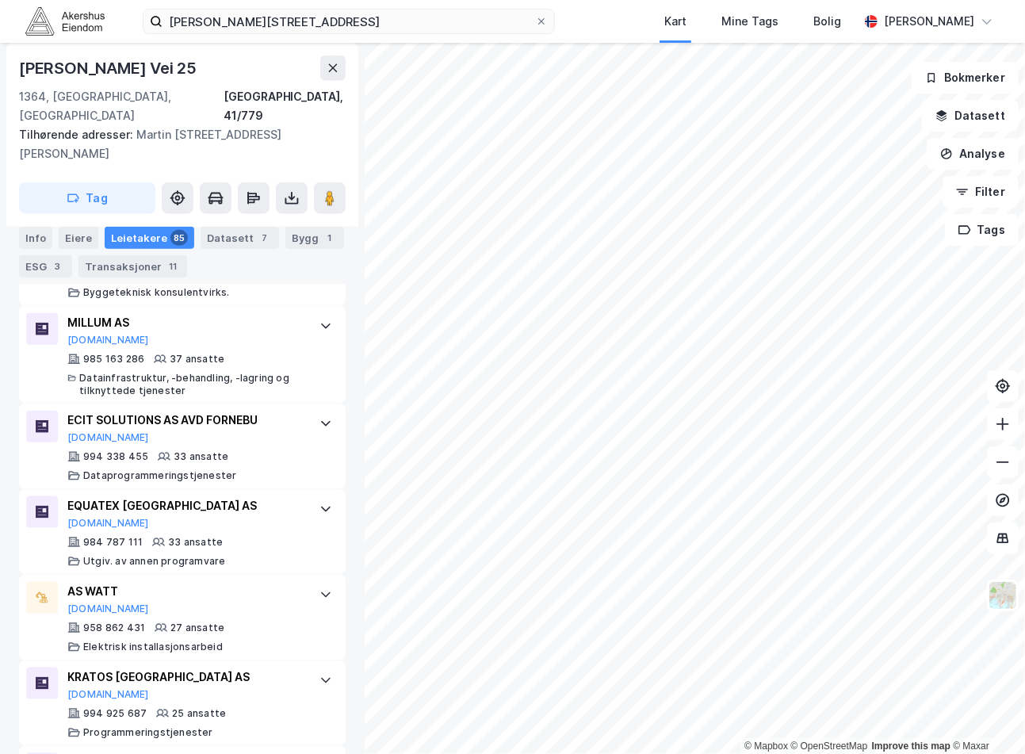
click at [4, 25] on div "[PERSON_NAME] vei 25 Kart Mine Tags Bolig [PERSON_NAME]" at bounding box center [512, 21] width 1025 height 43
click at [214, 18] on input "[PERSON_NAME][STREET_ADDRESS]" at bounding box center [349, 22] width 373 height 24
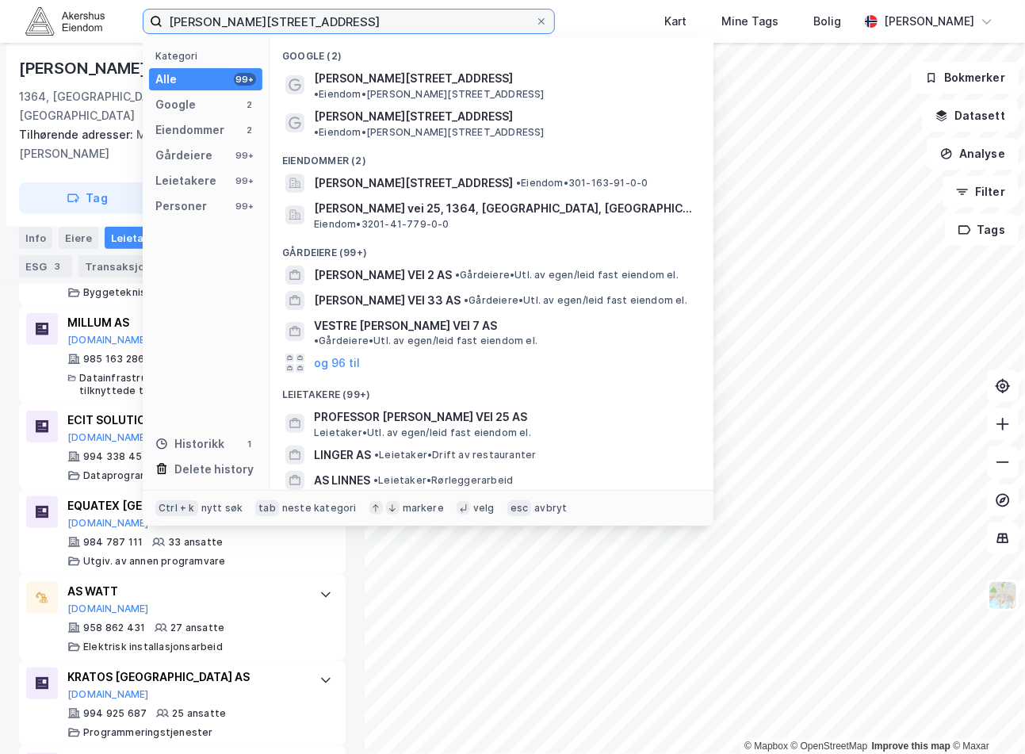
click at [214, 18] on input "[PERSON_NAME][STREET_ADDRESS]" at bounding box center [349, 22] width 373 height 24
paste input "[STREET_ADDRESS]"
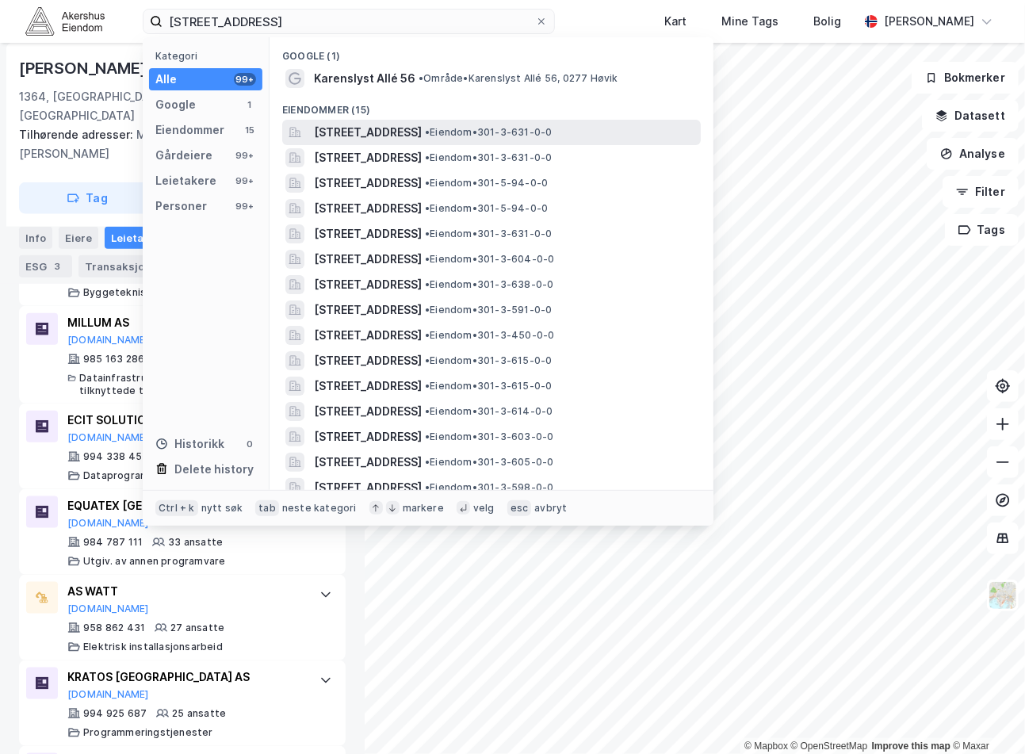
click at [422, 139] on span "[STREET_ADDRESS]" at bounding box center [368, 132] width 108 height 19
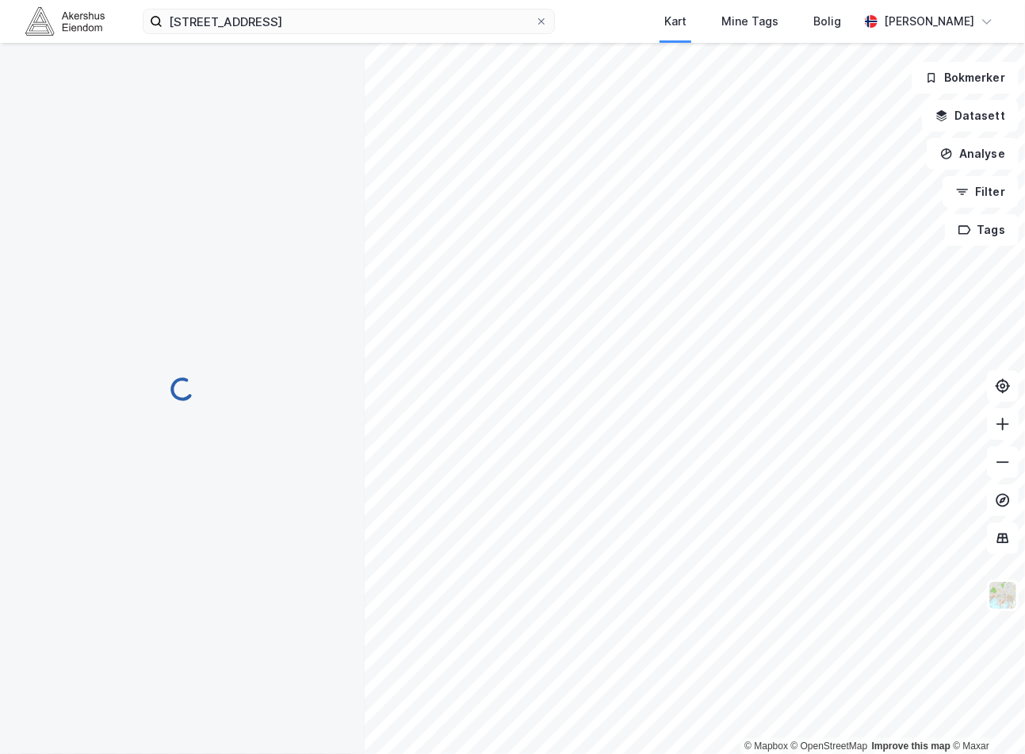
scroll to position [8, 0]
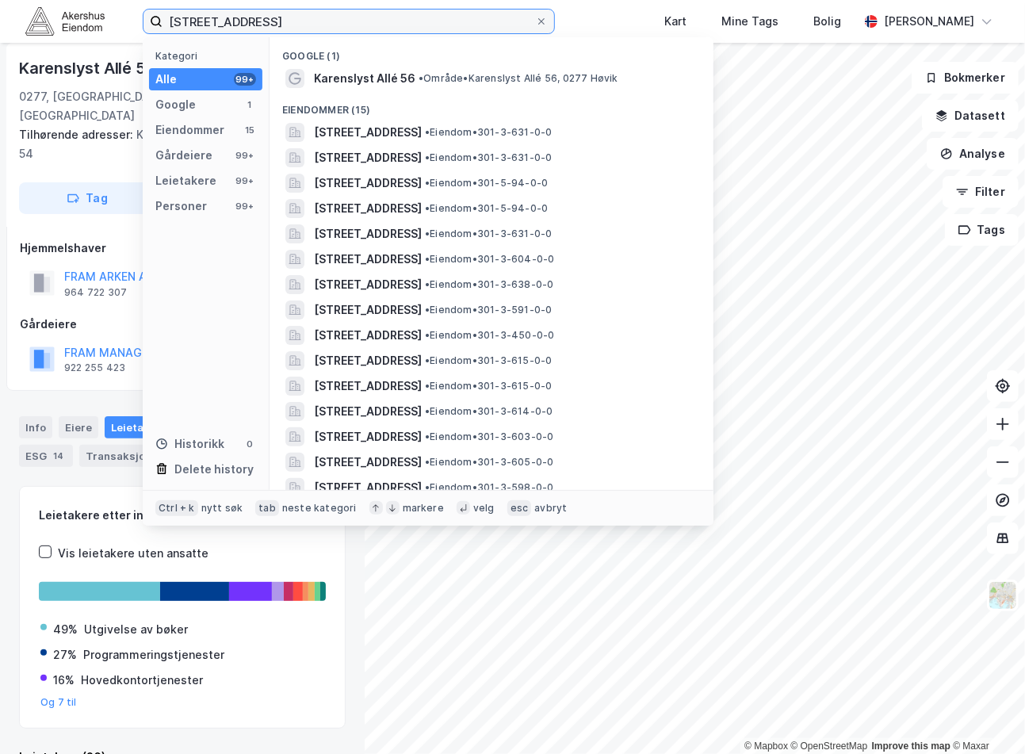
click at [236, 21] on input "[STREET_ADDRESS]" at bounding box center [349, 22] width 373 height 24
paste input "Standardveien 1, 0581"
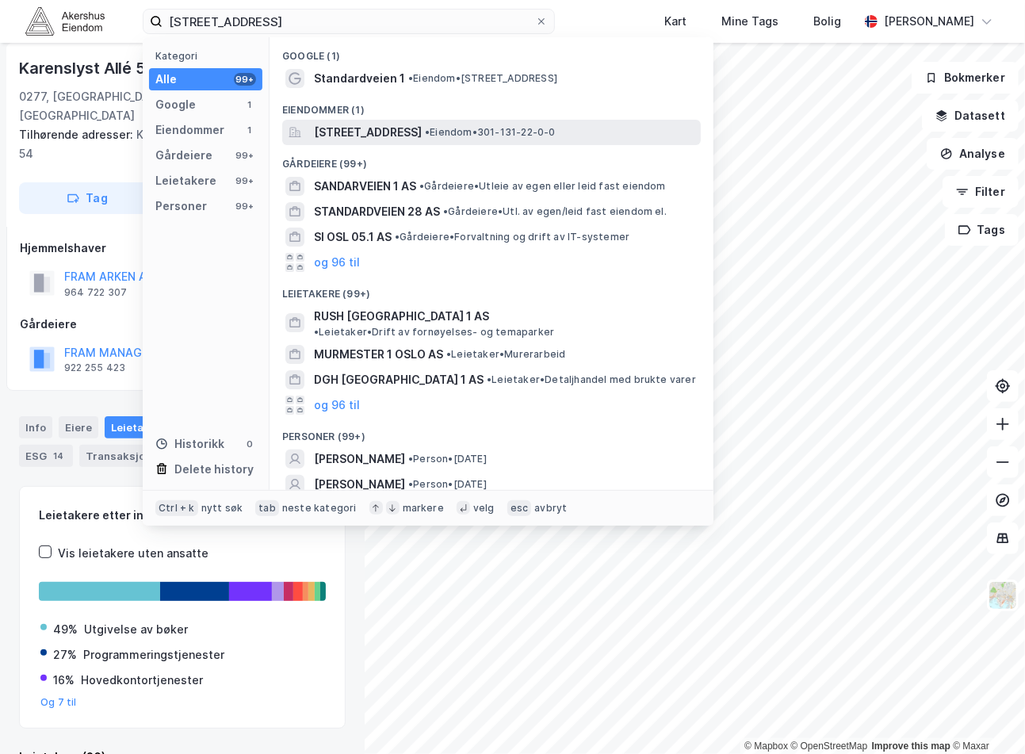
click at [407, 138] on span "[STREET_ADDRESS]" at bounding box center [368, 132] width 108 height 19
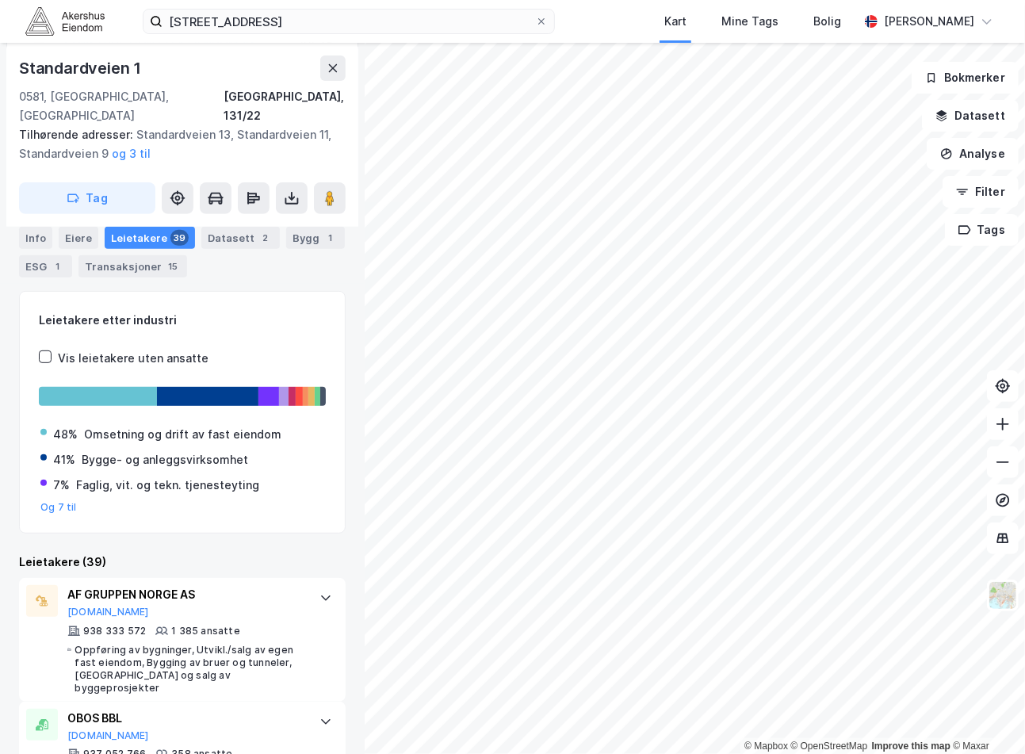
scroll to position [417, 0]
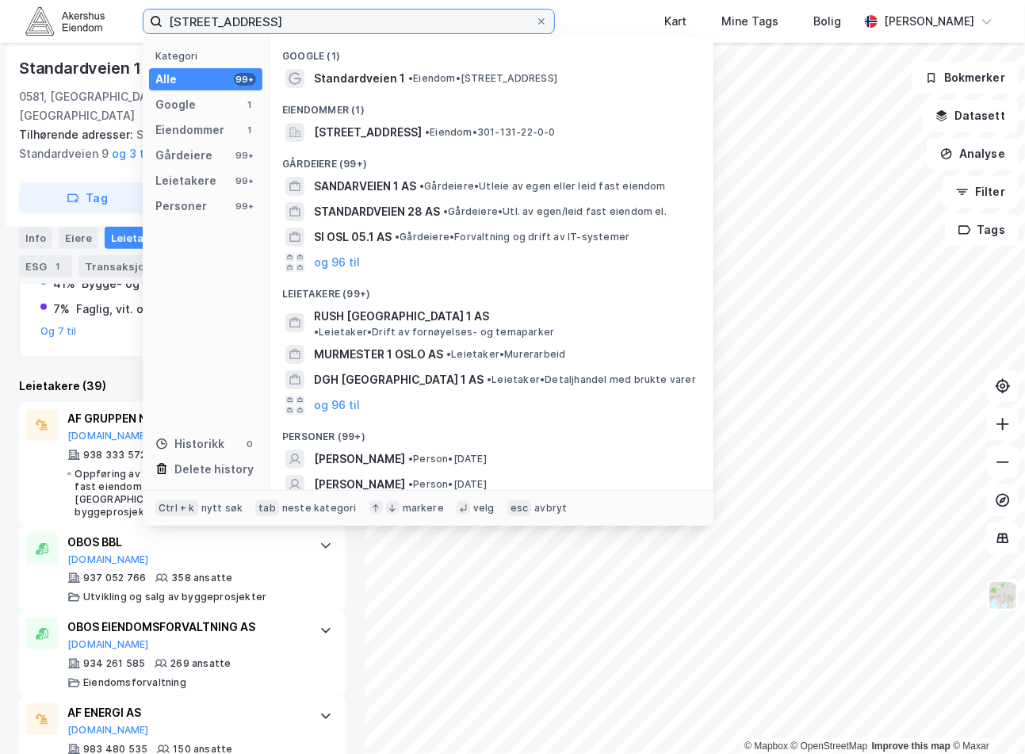
click at [278, 11] on input "[STREET_ADDRESS]" at bounding box center [349, 22] width 373 height 24
click at [278, 13] on input "[STREET_ADDRESS]" at bounding box center [349, 22] width 373 height 24
click at [279, 13] on input "[STREET_ADDRESS]" at bounding box center [349, 22] width 373 height 24
paste input "[STREET_ADDRESS]"
click at [279, 14] on input "[STREET_ADDRESS]" at bounding box center [349, 22] width 373 height 24
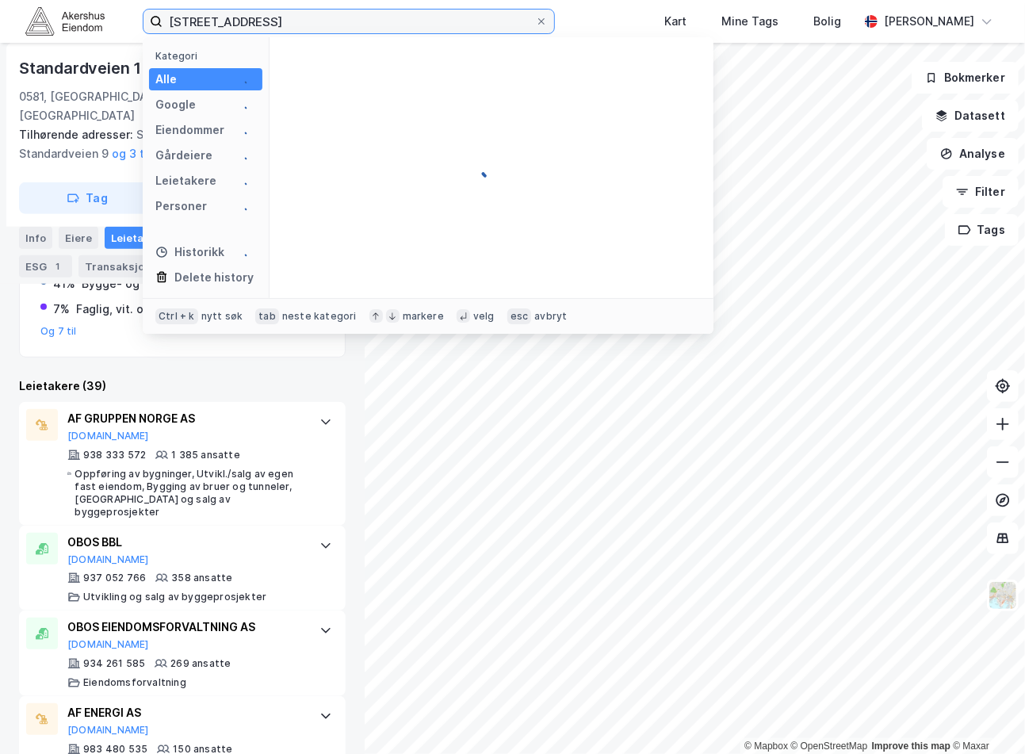
click at [279, 14] on input "[STREET_ADDRESS]" at bounding box center [349, 22] width 373 height 24
paste input "[STREET_ADDRESS]"
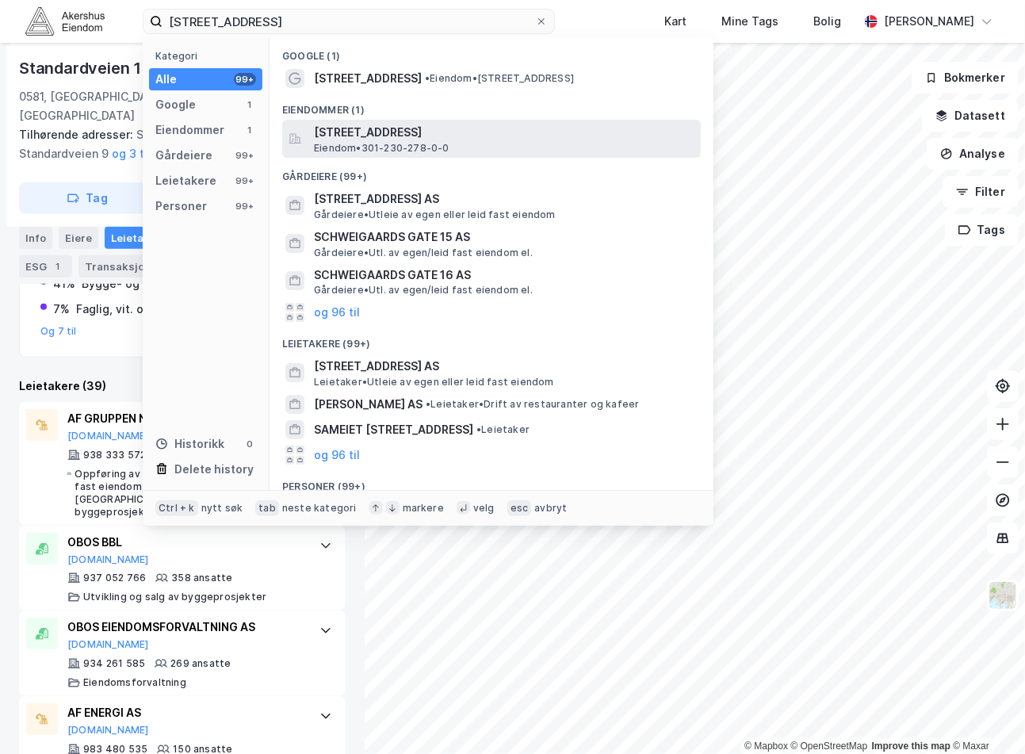
click at [404, 144] on span "Eiendom • 301-230-278-0-0" at bounding box center [382, 148] width 136 height 13
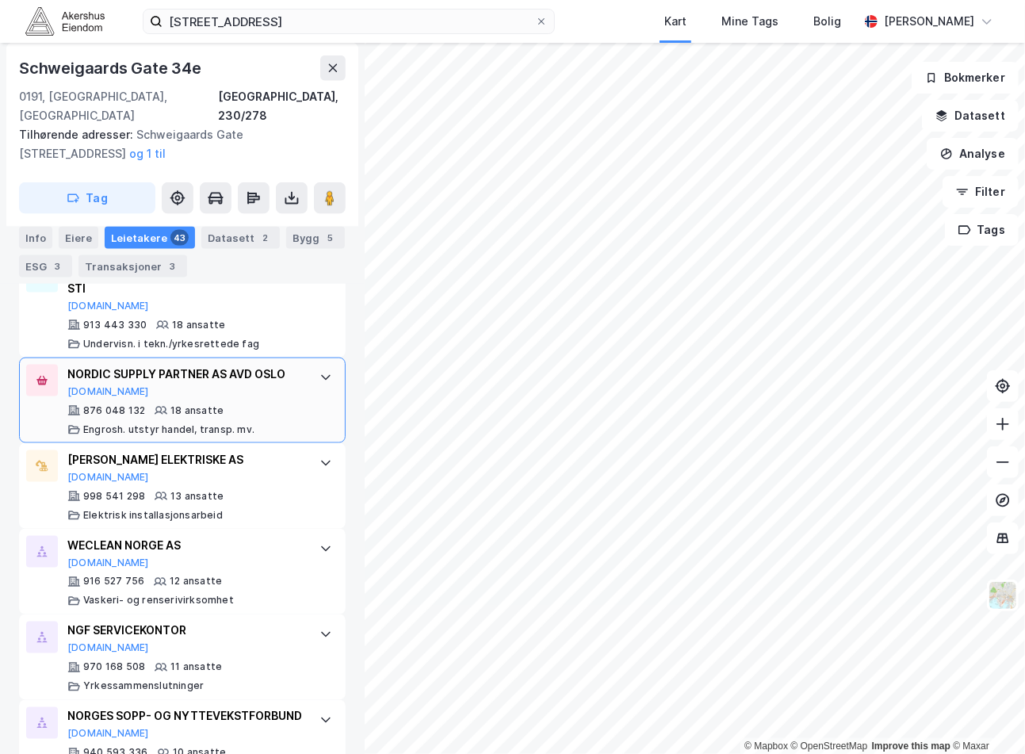
scroll to position [1104, 0]
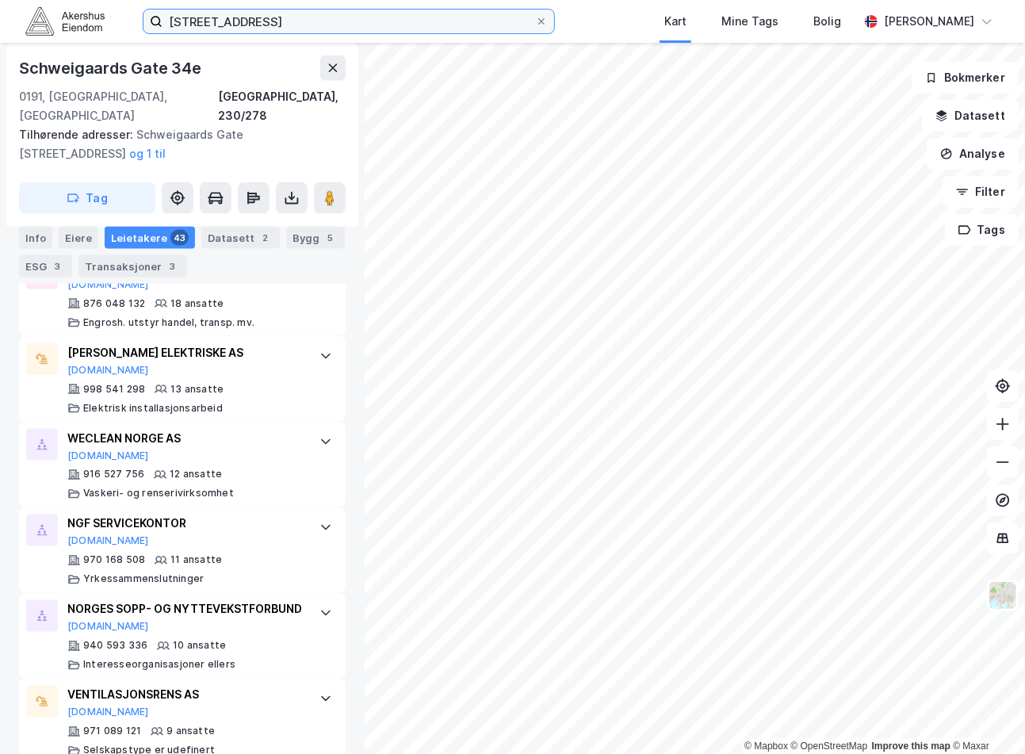
click at [312, 32] on input "[STREET_ADDRESS]" at bounding box center [349, 22] width 373 height 24
click at [312, 30] on input "[STREET_ADDRESS]" at bounding box center [349, 22] width 373 height 24
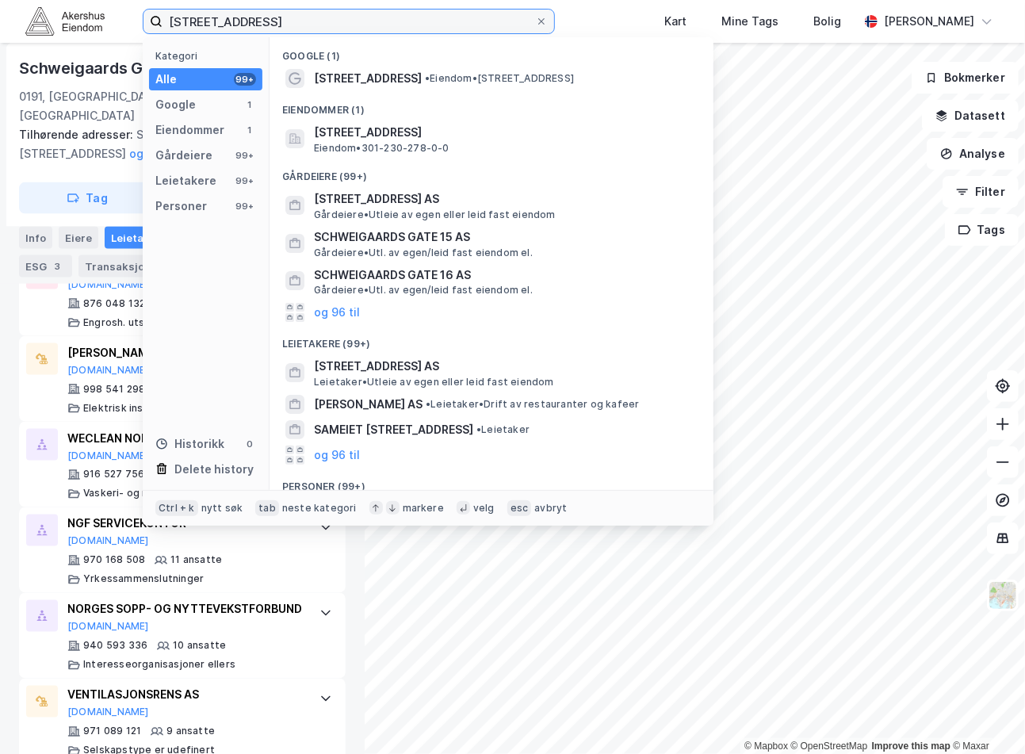
click at [312, 30] on input "[STREET_ADDRESS]" at bounding box center [349, 22] width 373 height 24
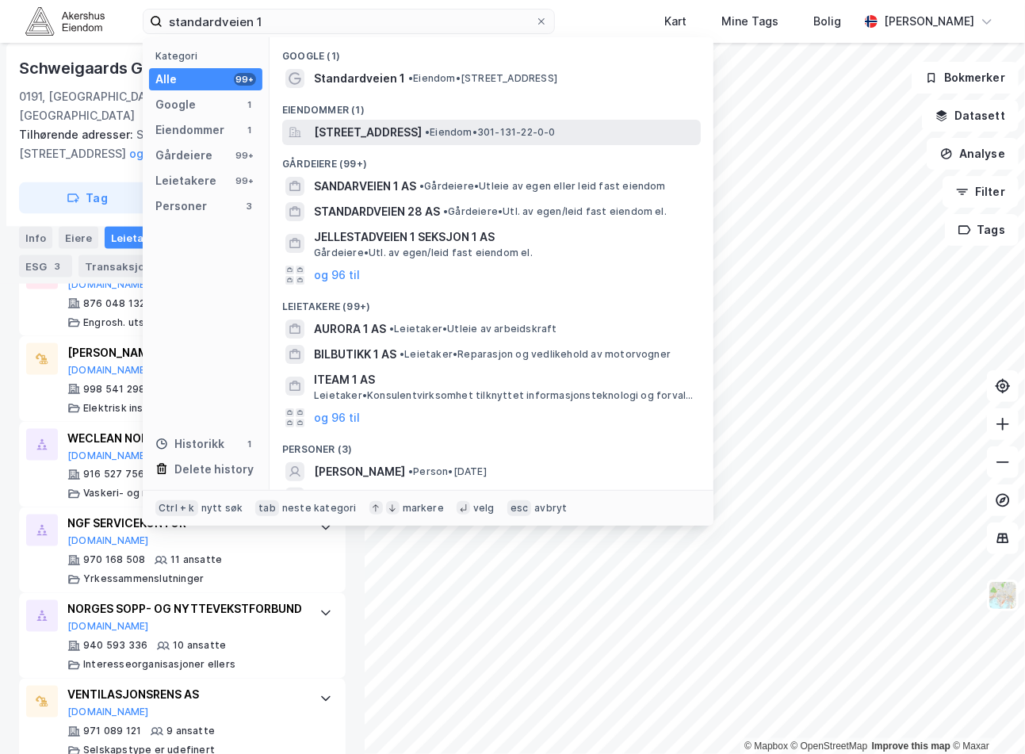
click at [422, 140] on span "[STREET_ADDRESS]" at bounding box center [368, 132] width 108 height 19
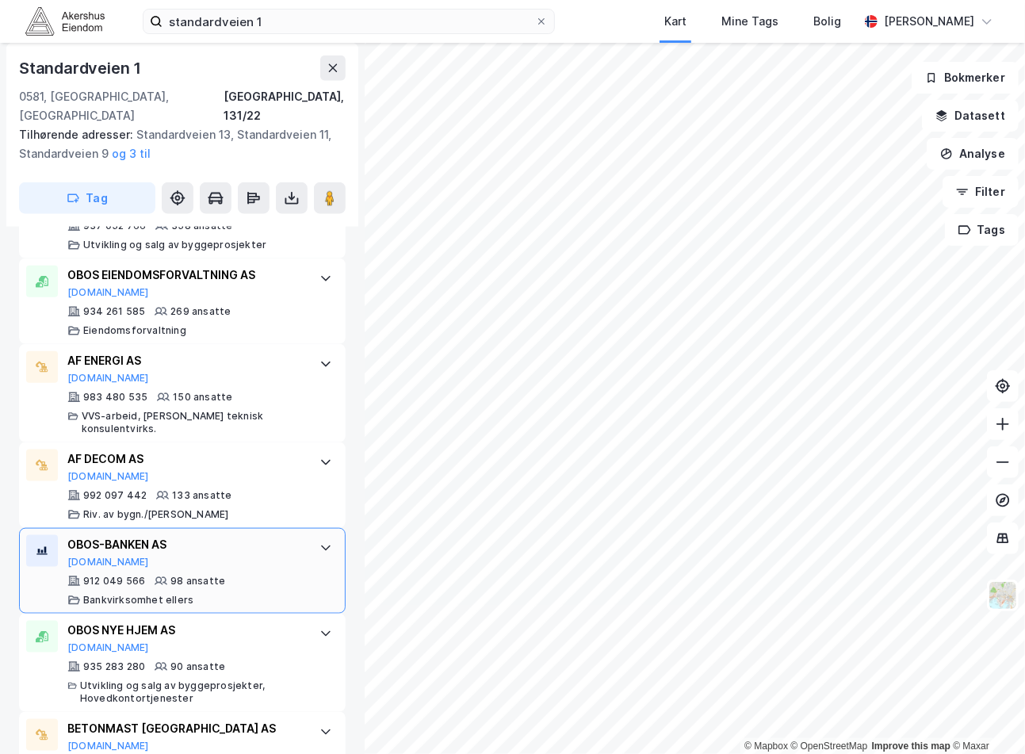
scroll to position [770, 0]
click at [239, 38] on div "standardveien 1 Kart Mine Tags Bolig [PERSON_NAME]" at bounding box center [512, 21] width 1025 height 43
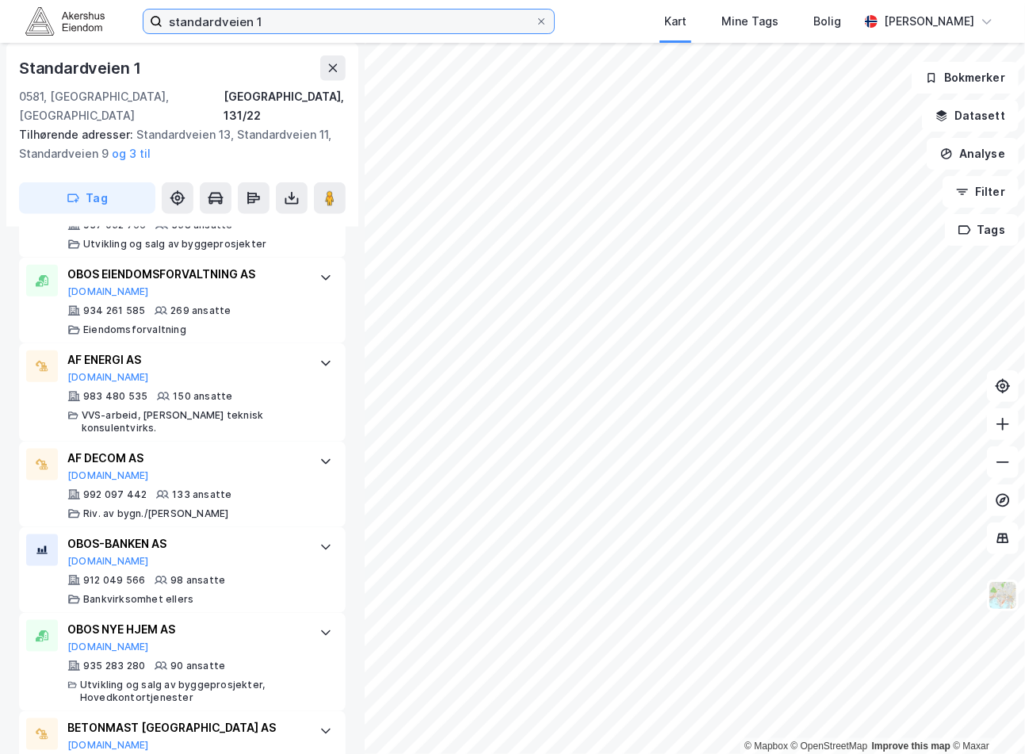
click at [240, 25] on input "standardveien 1" at bounding box center [349, 22] width 373 height 24
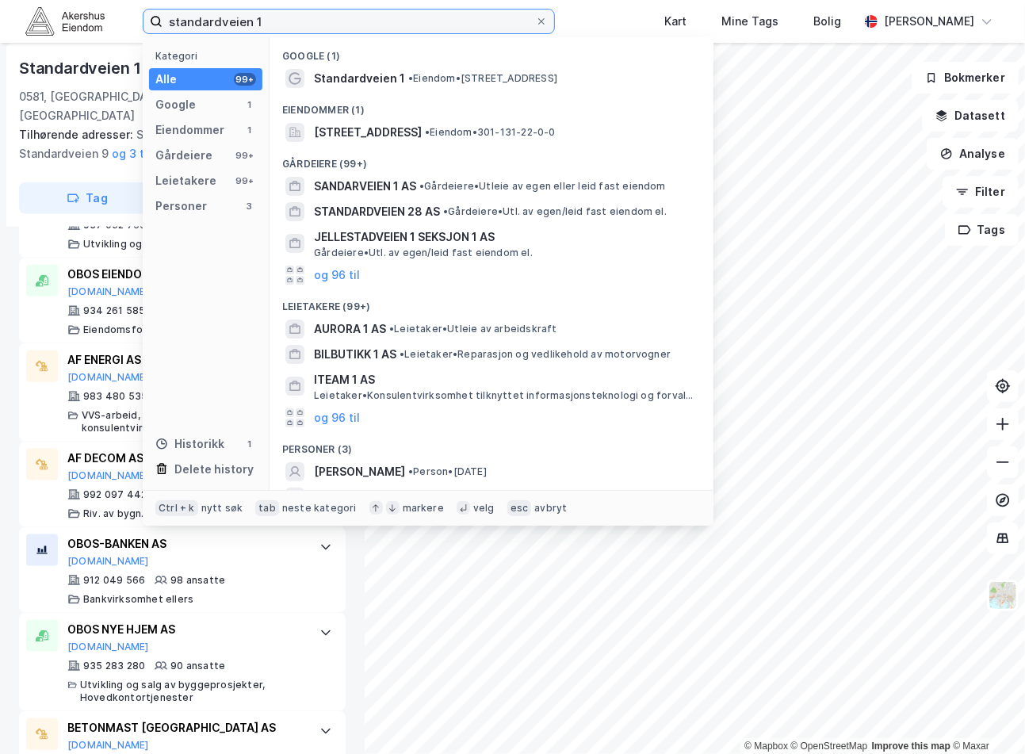
click at [240, 25] on input "standardveien 1" at bounding box center [349, 22] width 373 height 24
paste input "[STREET_ADDRESS]"
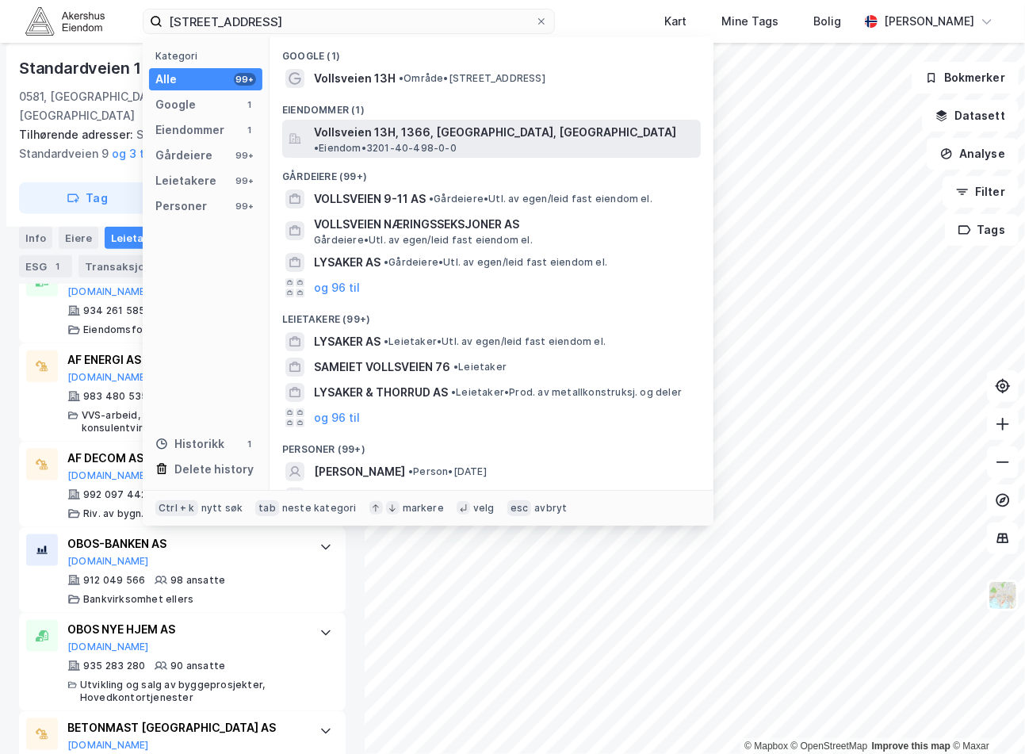
click at [424, 128] on span "Vollsveien 13H, 1366, [GEOGRAPHIC_DATA], [GEOGRAPHIC_DATA]" at bounding box center [495, 132] width 362 height 19
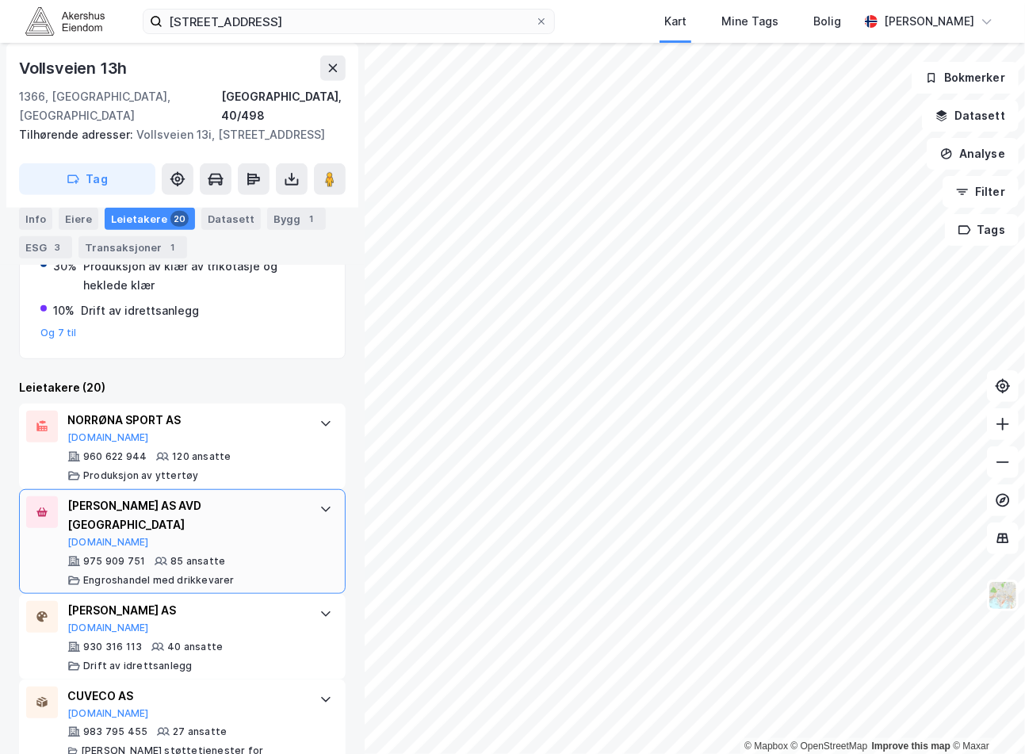
scroll to position [379, 0]
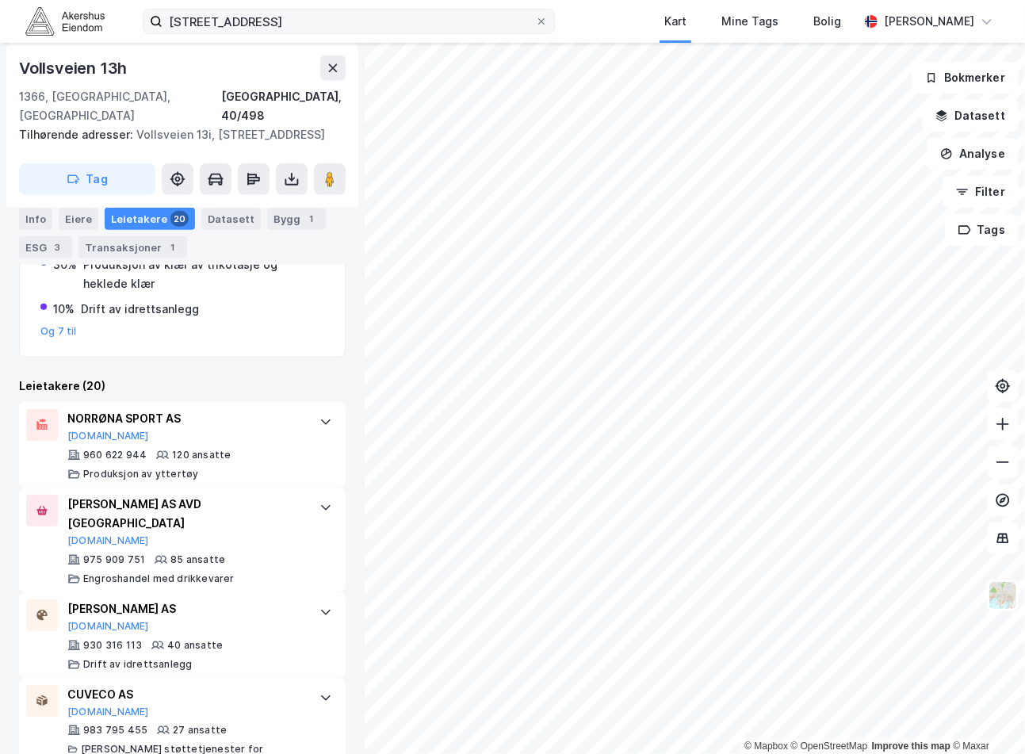
click at [228, 33] on label "[STREET_ADDRESS]" at bounding box center [349, 21] width 412 height 25
click at [228, 33] on input "[STREET_ADDRESS]" at bounding box center [349, 22] width 373 height 24
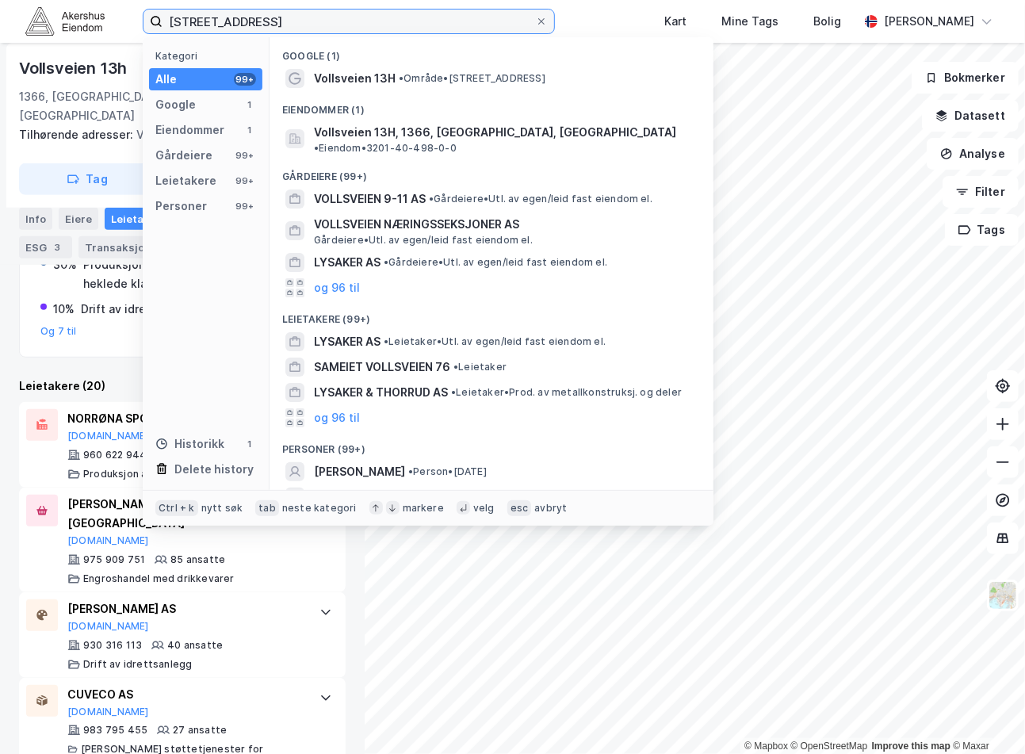
click at [231, 28] on input "[STREET_ADDRESS]" at bounding box center [349, 22] width 373 height 24
paste input "[STREET_ADDRESS]"
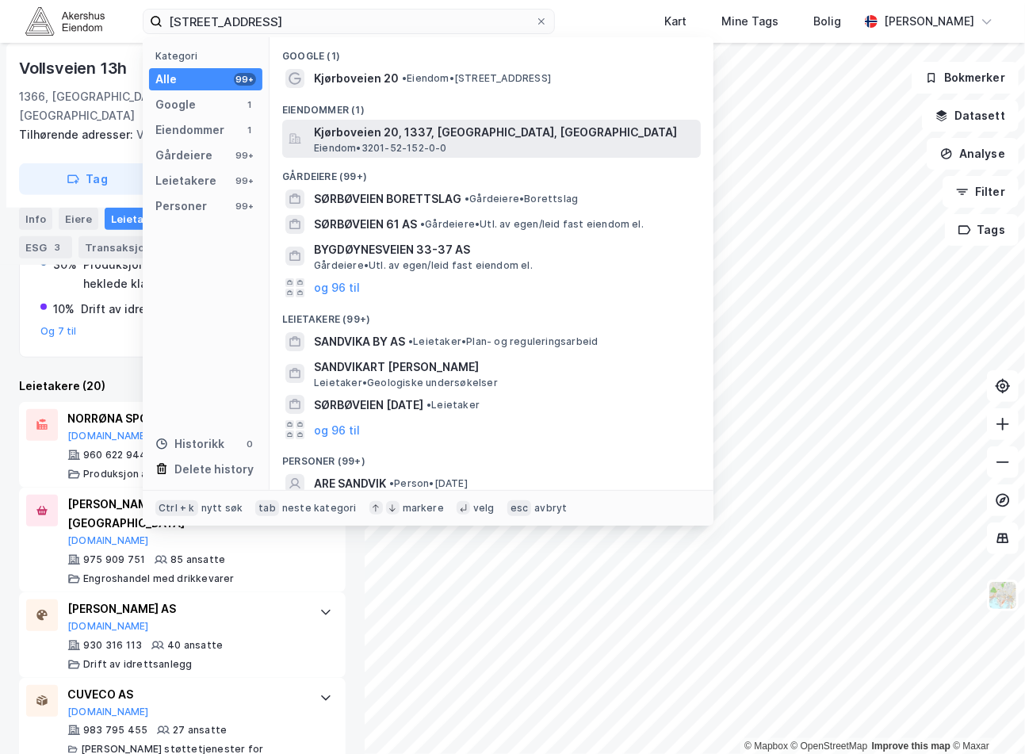
click at [417, 147] on span "Eiendom • 3201-52-152-0-0" at bounding box center [380, 148] width 133 height 13
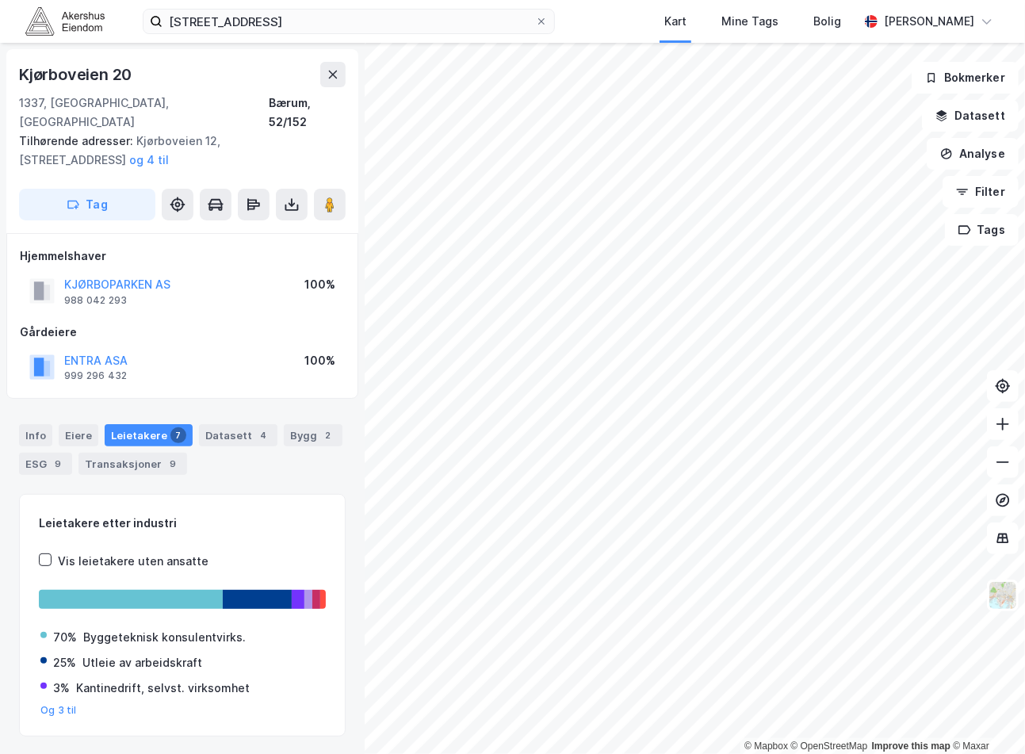
scroll to position [27, 0]
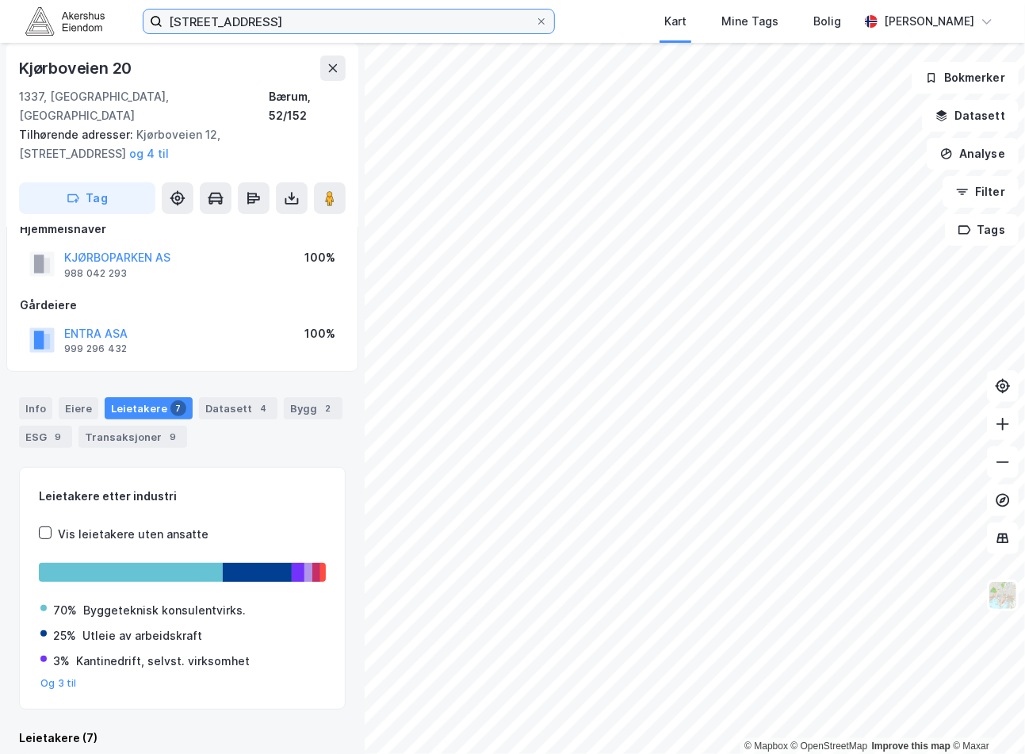
click at [227, 29] on input "[STREET_ADDRESS]" at bounding box center [349, 22] width 373 height 24
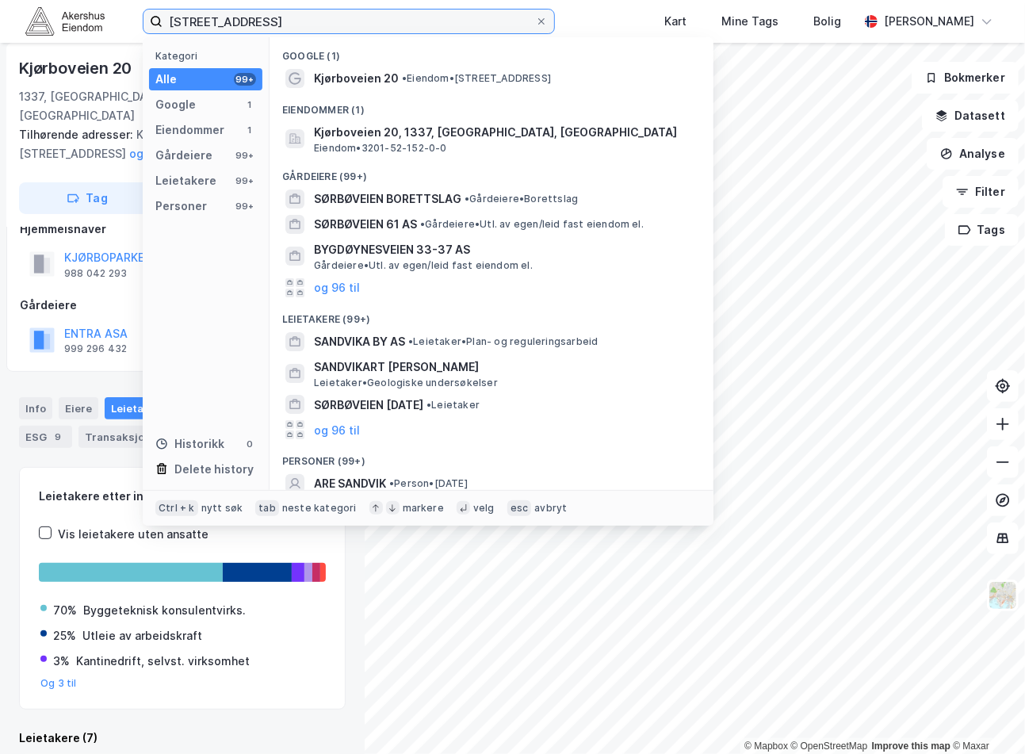
click at [228, 29] on input "[STREET_ADDRESS]" at bounding box center [349, 22] width 373 height 24
paste input "[STREET_ADDRESS]"
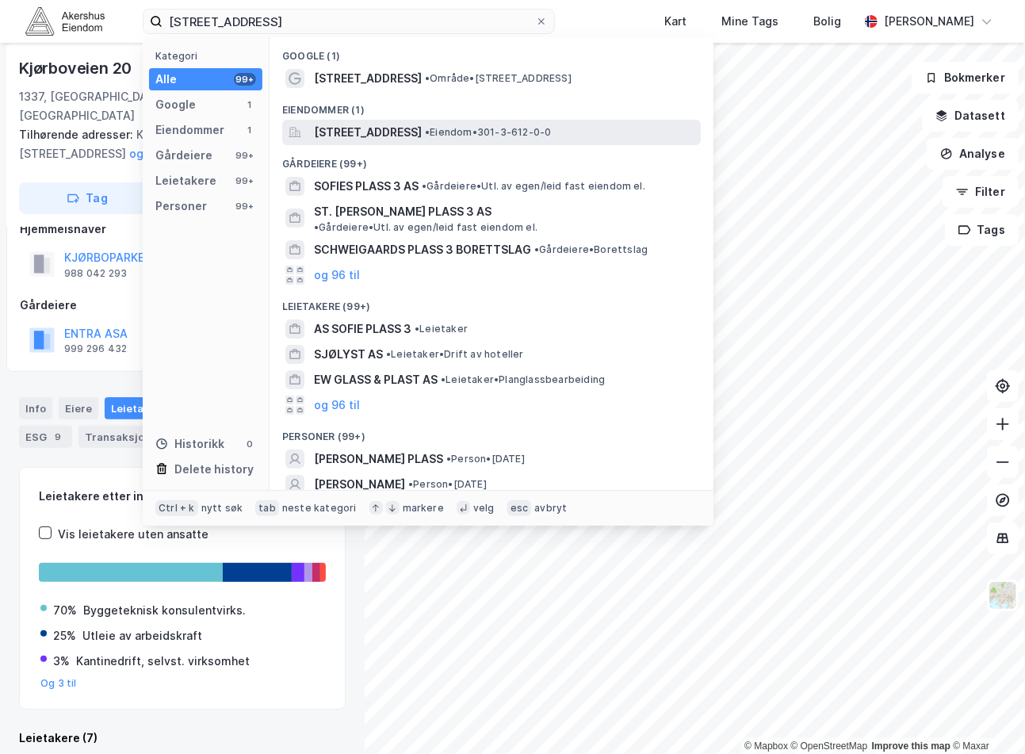
click at [422, 124] on span "[STREET_ADDRESS]" at bounding box center [368, 132] width 108 height 19
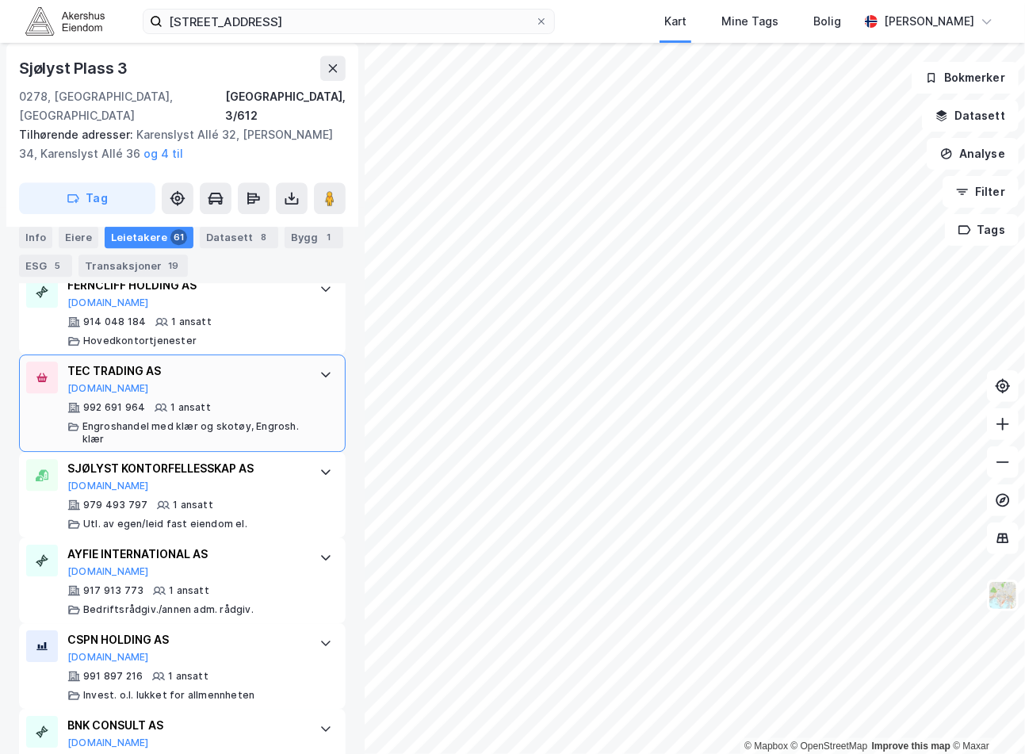
scroll to position [5352, 0]
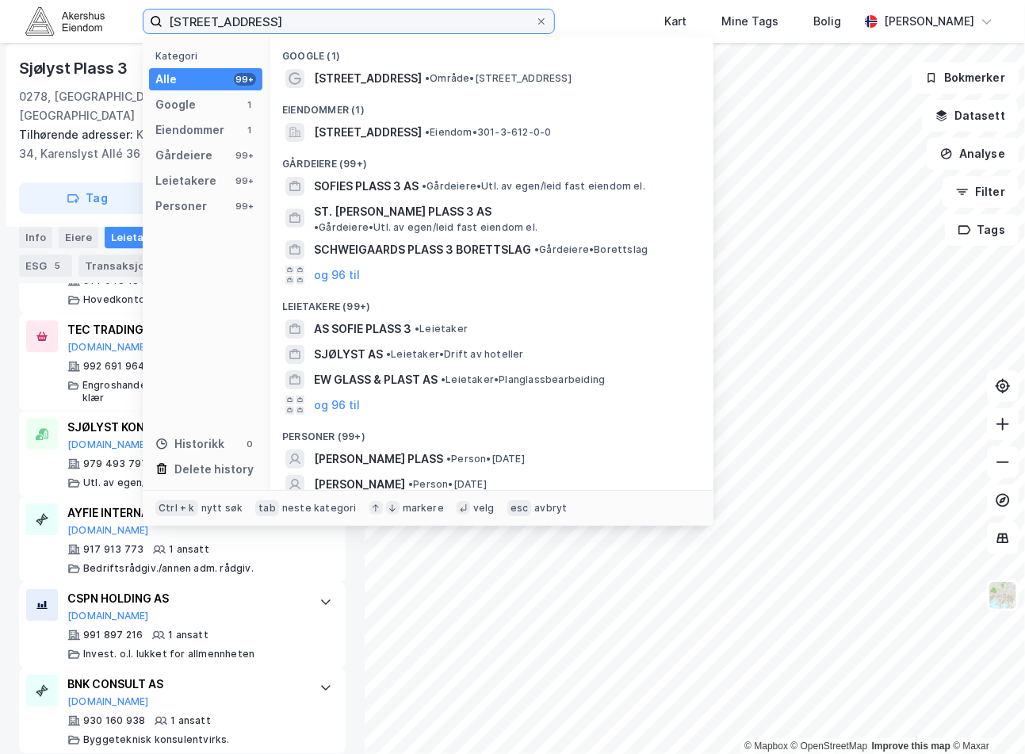
click at [197, 10] on input "[STREET_ADDRESS]" at bounding box center [349, 22] width 373 height 24
click at [197, 13] on input "[STREET_ADDRESS]" at bounding box center [349, 22] width 373 height 24
paste input "[STREET_ADDRESS]"
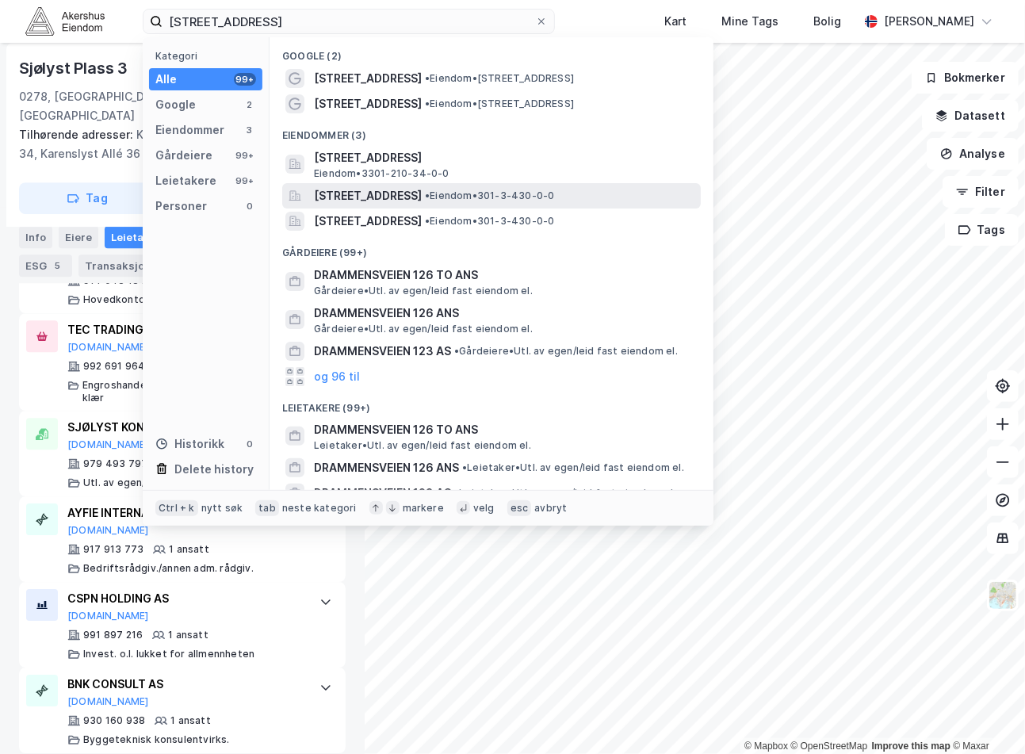
click at [422, 190] on span "[STREET_ADDRESS]" at bounding box center [368, 195] width 108 height 19
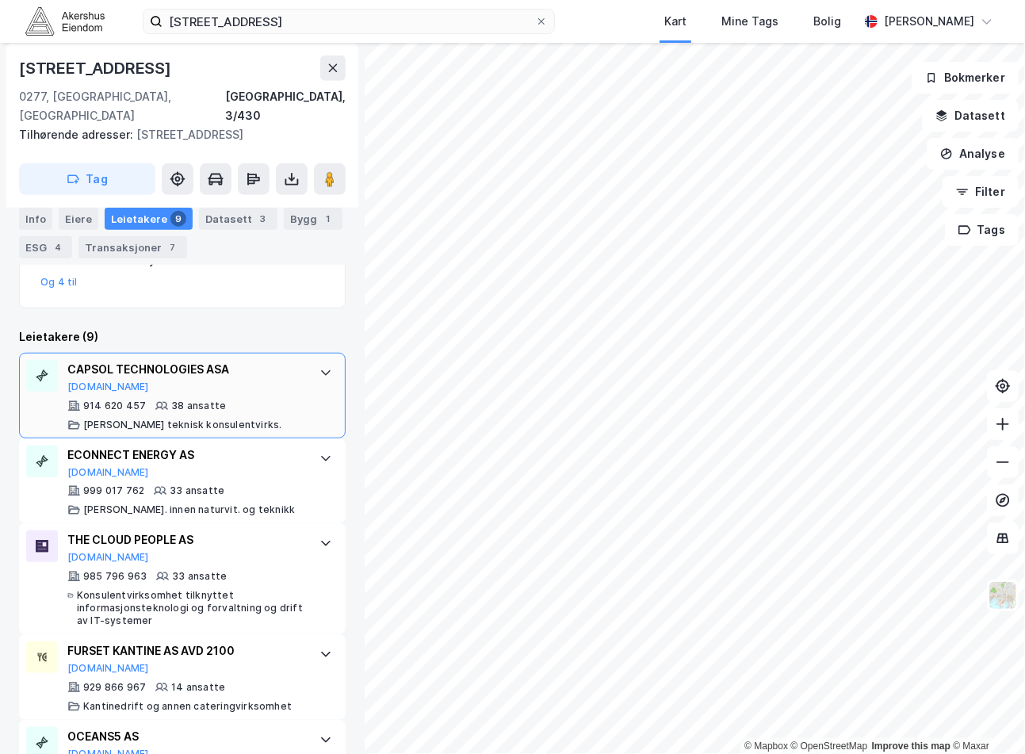
scroll to position [565, 0]
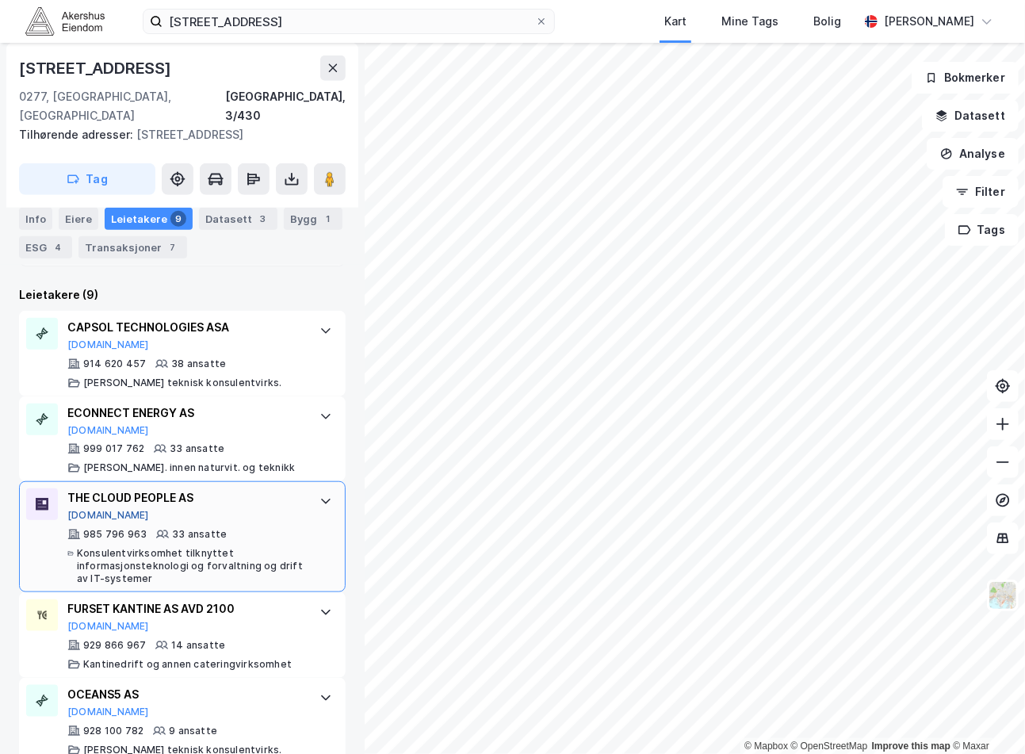
click at [100, 509] on button "[DOMAIN_NAME]" at bounding box center [108, 515] width 82 height 13
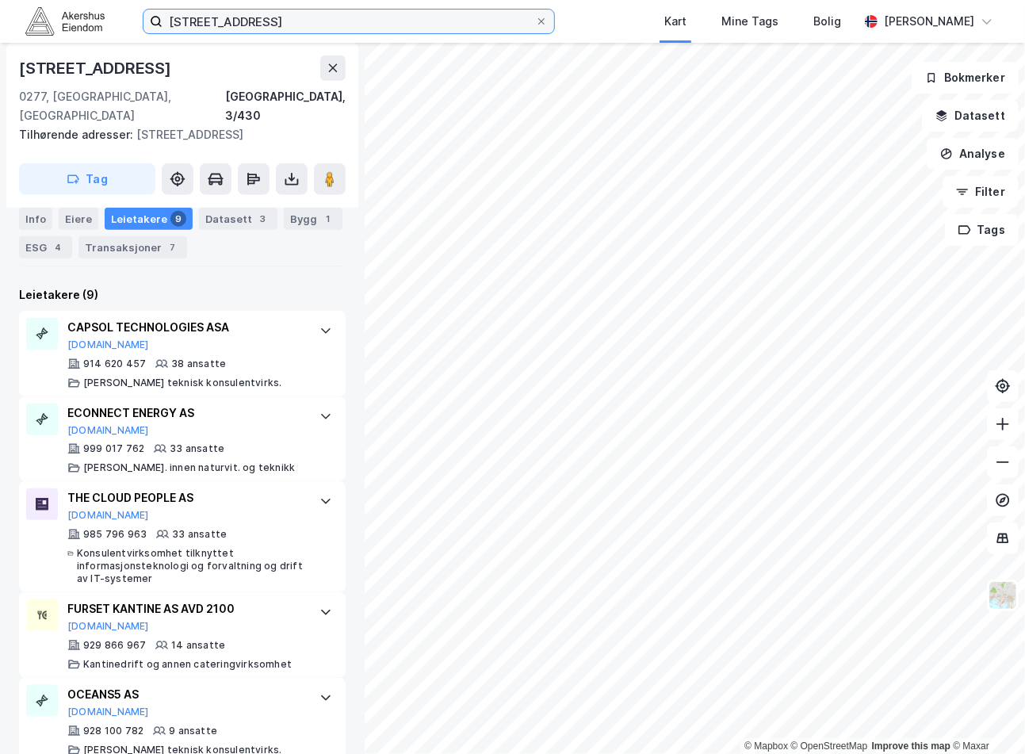
click at [275, 21] on input "[STREET_ADDRESS]" at bounding box center [349, 22] width 373 height 24
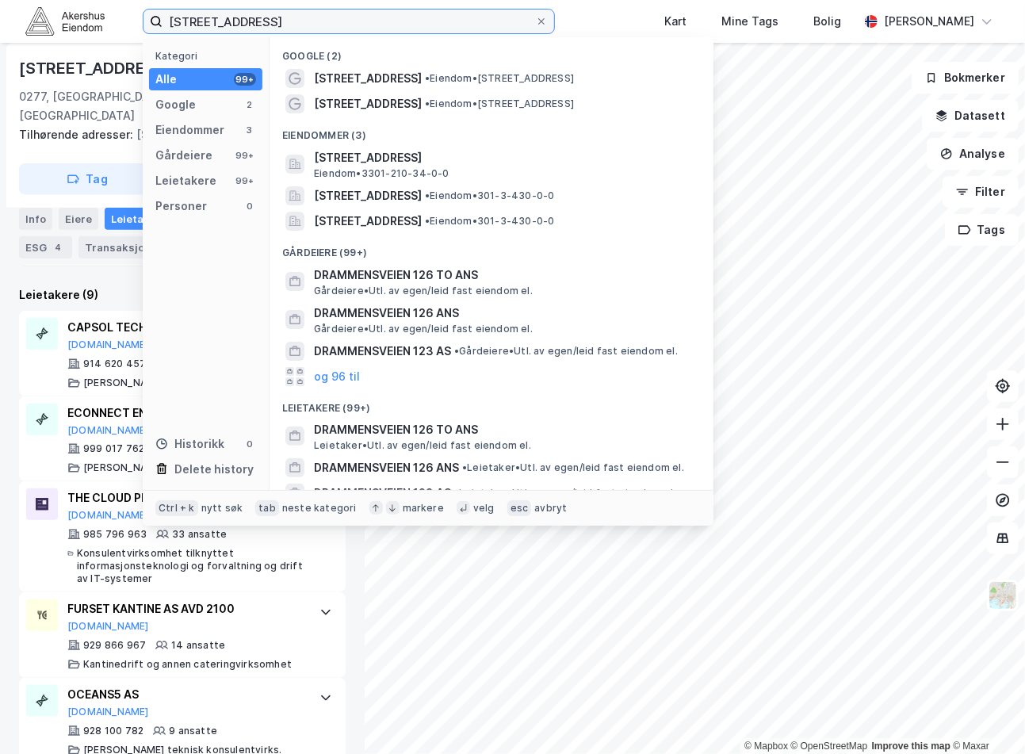
click at [275, 21] on input "[STREET_ADDRESS]" at bounding box center [349, 22] width 373 height 24
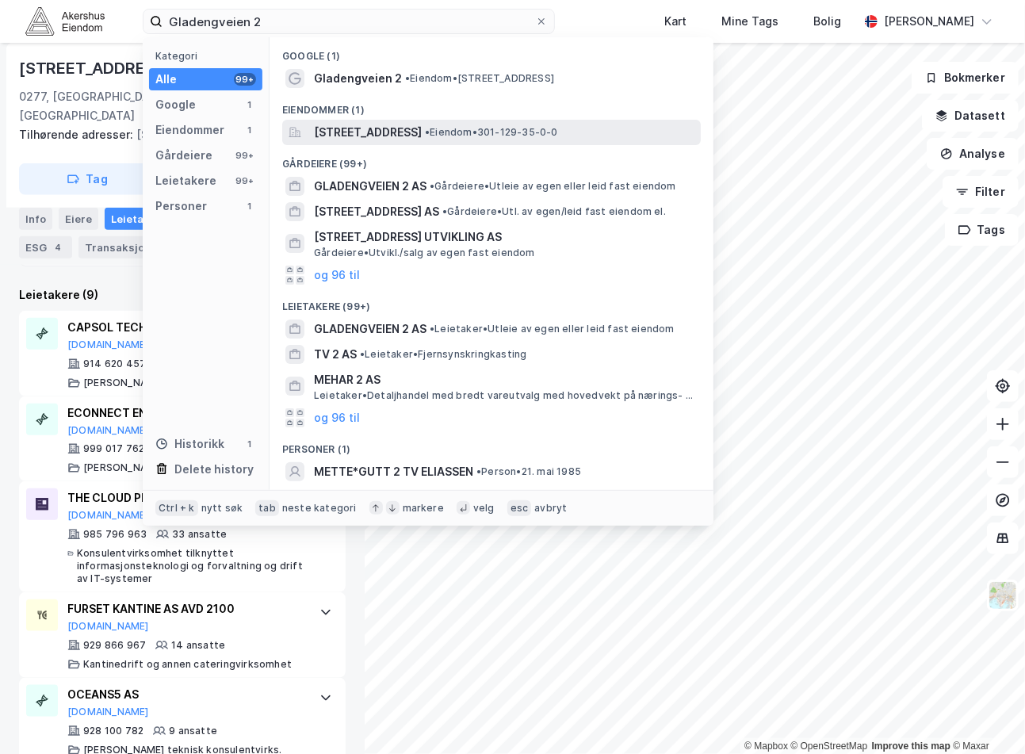
click at [545, 128] on span "• Eiendom • 301-129-35-0-0" at bounding box center [491, 132] width 133 height 13
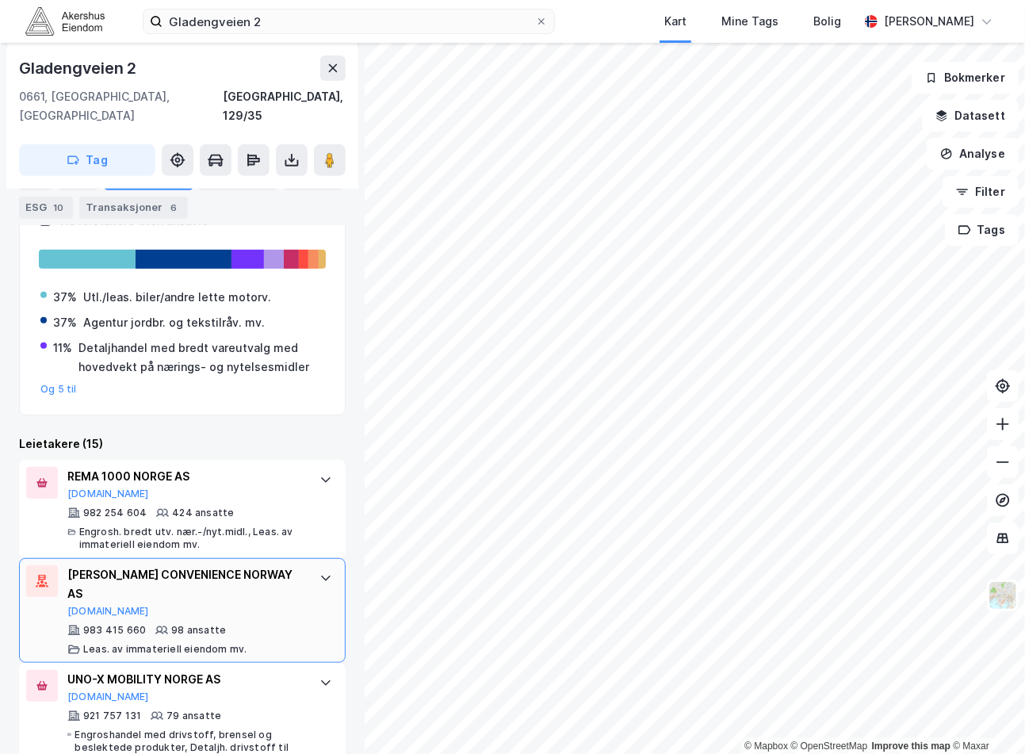
scroll to position [360, 0]
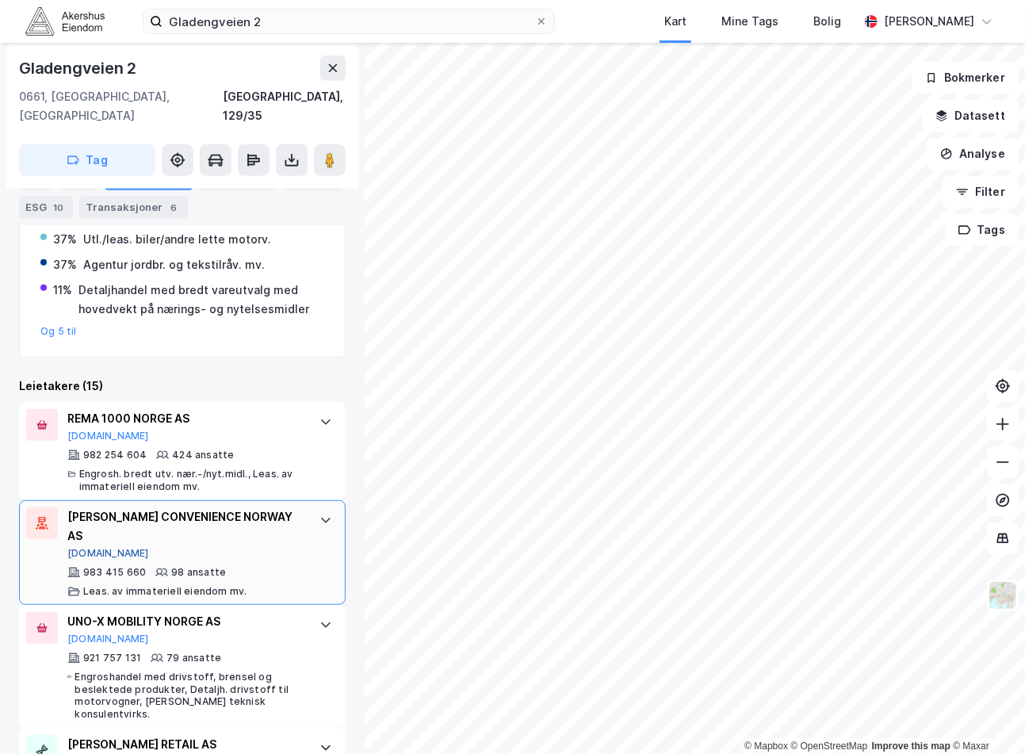
click at [94, 547] on button "[DOMAIN_NAME]" at bounding box center [108, 553] width 82 height 13
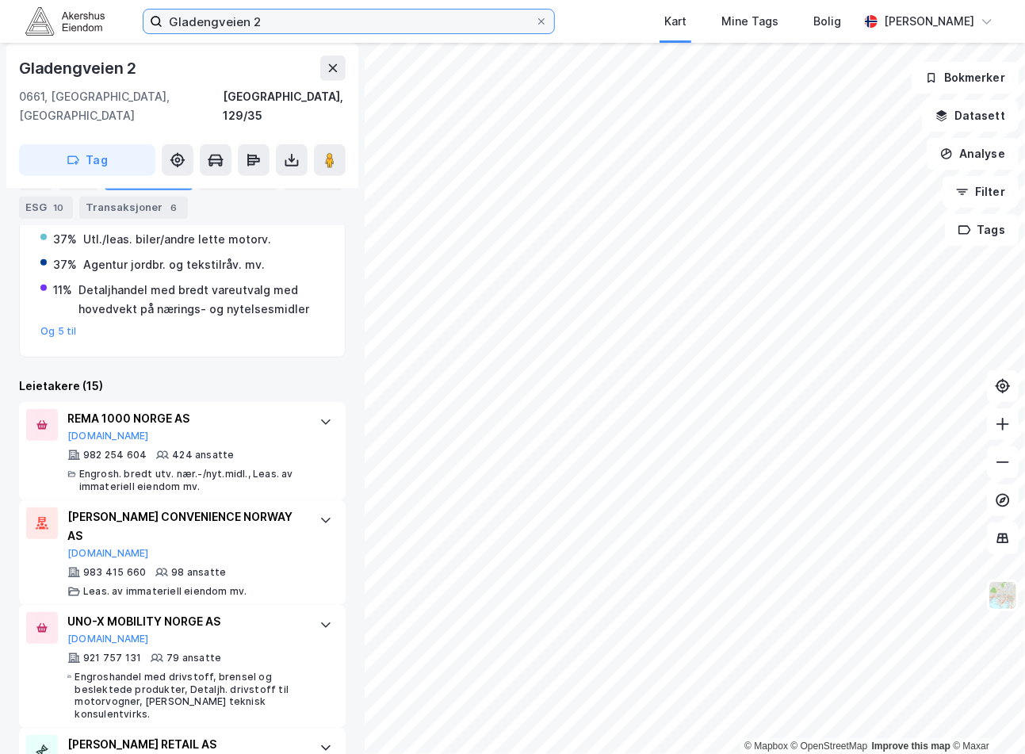
click at [280, 26] on input "Gladengveien 2" at bounding box center [349, 22] width 373 height 24
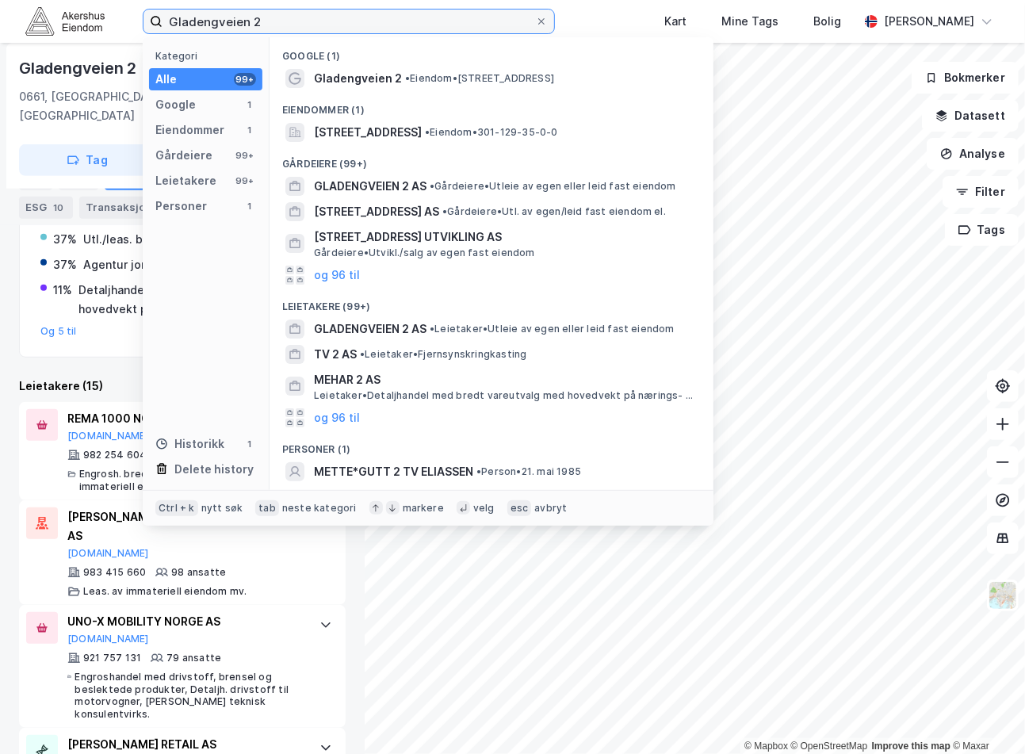
click at [280, 26] on input "Gladengveien 2" at bounding box center [349, 22] width 373 height 24
paste input "[STREET_ADDRESS]"
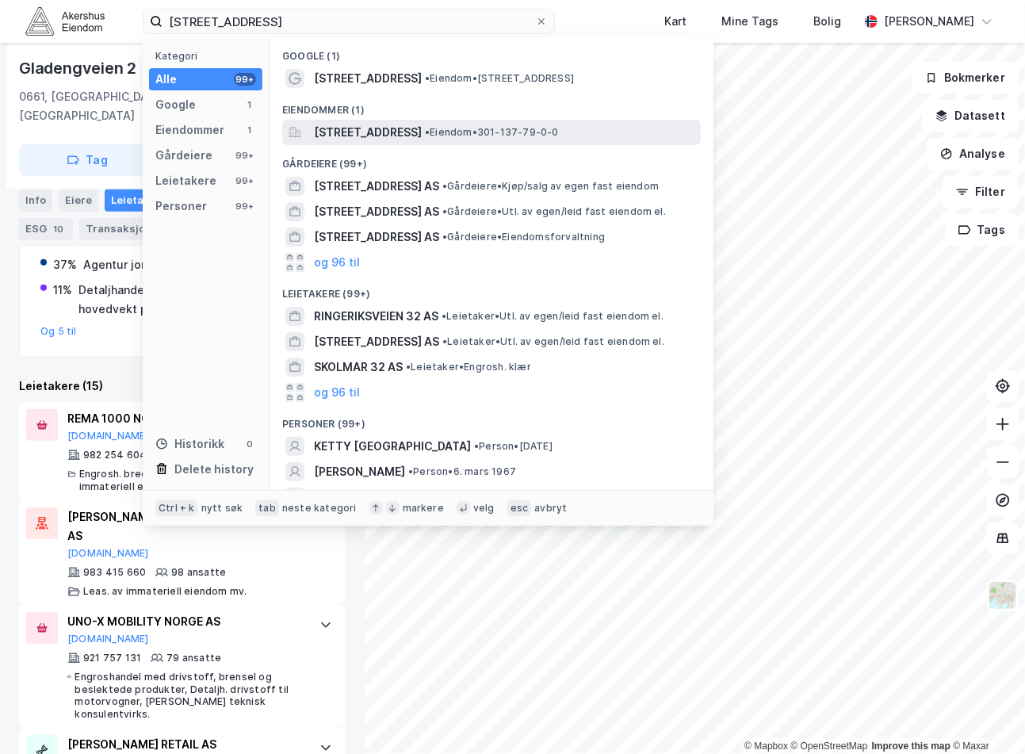
click at [422, 138] on span "[STREET_ADDRESS]" at bounding box center [368, 132] width 108 height 19
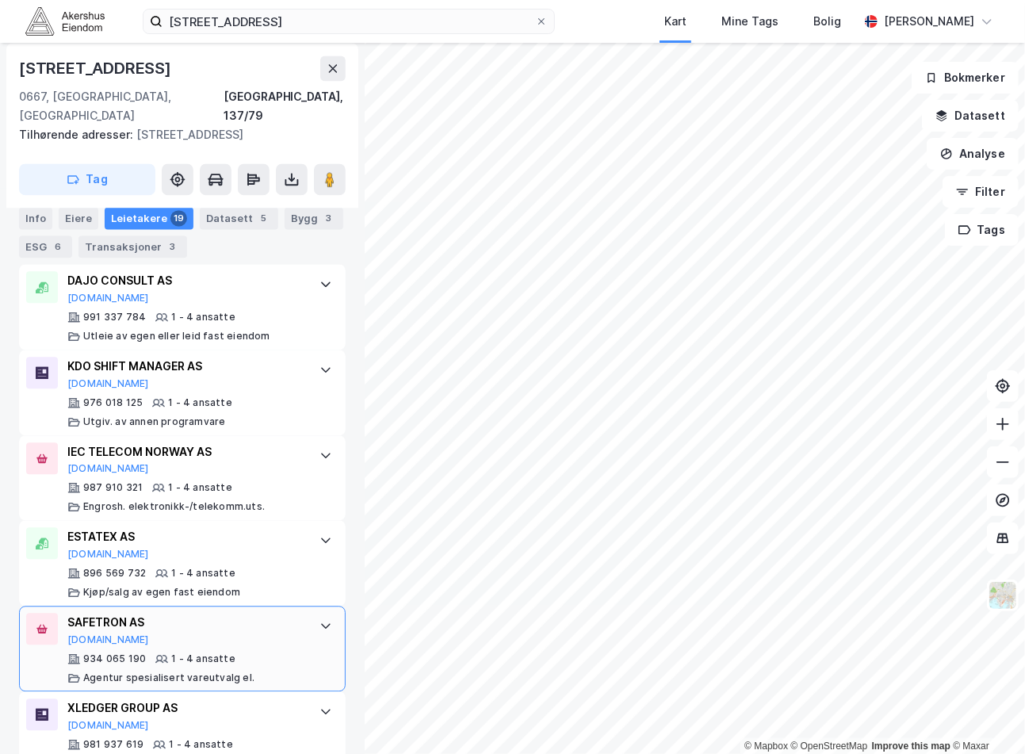
scroll to position [1748, 0]
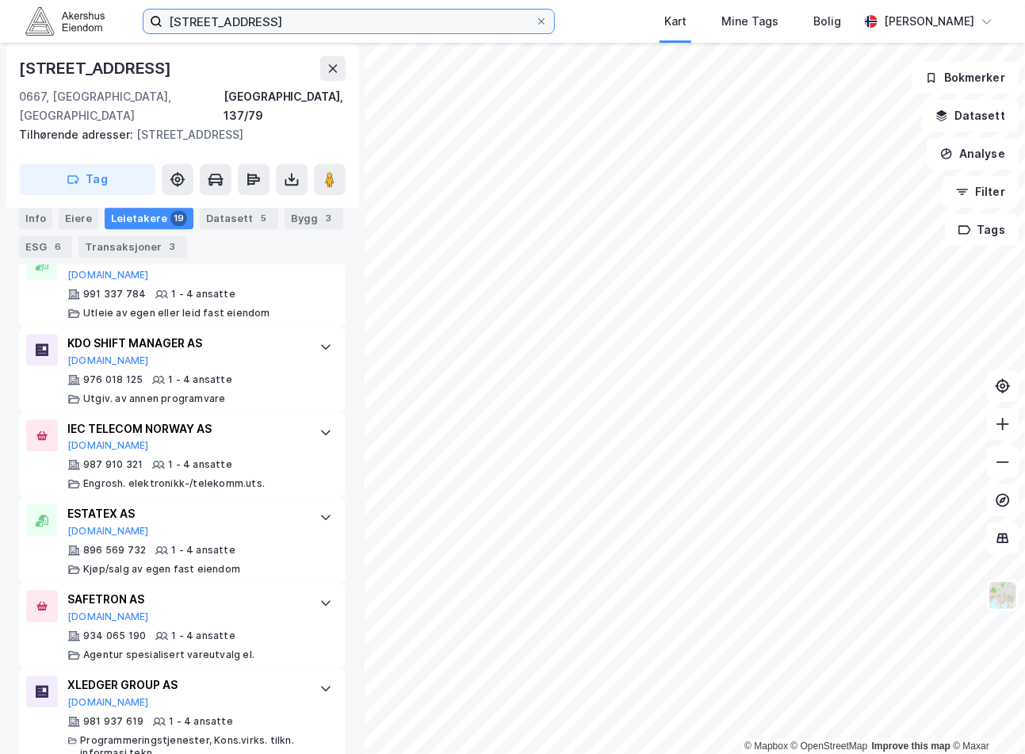
click at [405, 14] on input "[STREET_ADDRESS]" at bounding box center [349, 22] width 373 height 24
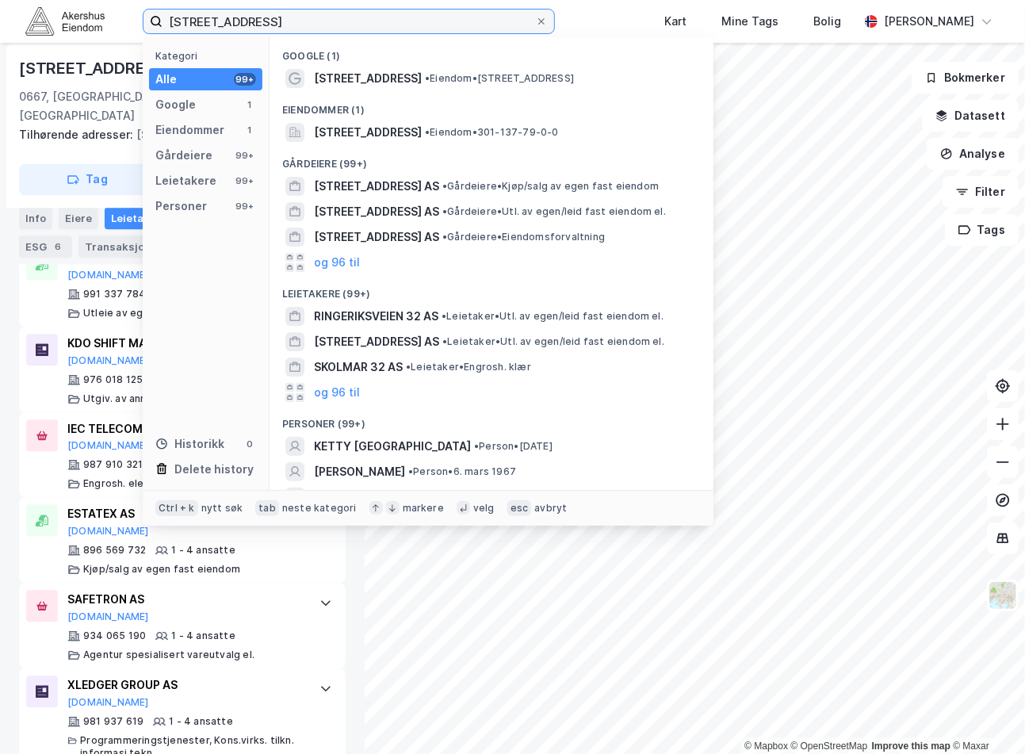
click at [405, 14] on input "[STREET_ADDRESS]" at bounding box center [349, 22] width 373 height 24
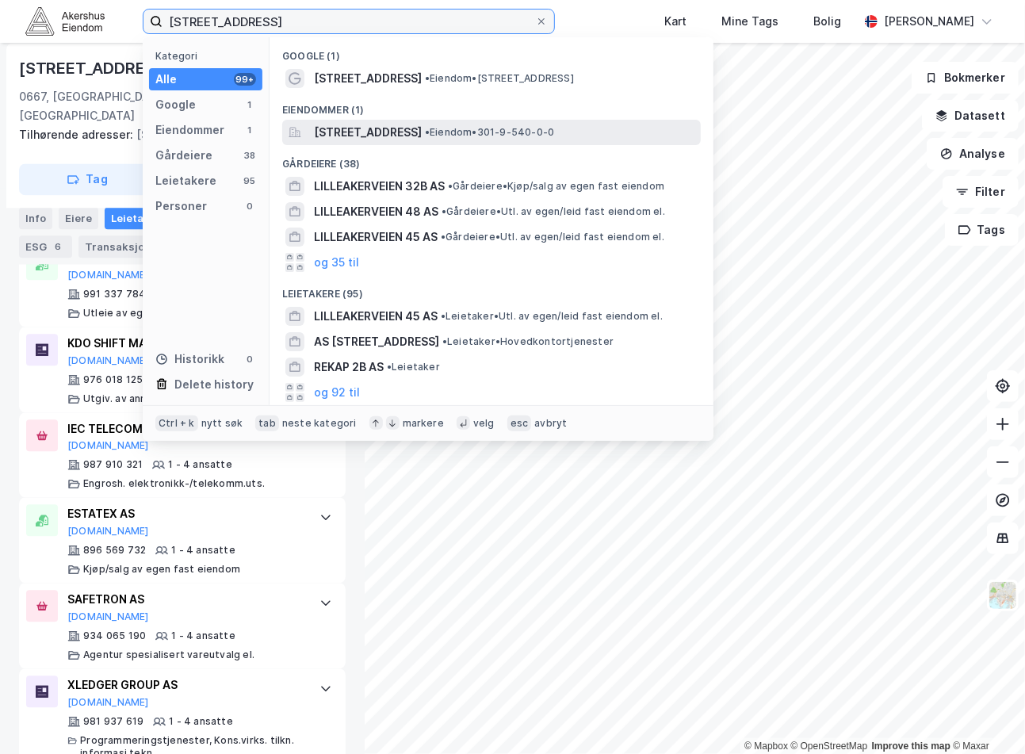
type input "[STREET_ADDRESS]"
click at [422, 139] on span "[STREET_ADDRESS]" at bounding box center [368, 132] width 108 height 19
